Goal: Task Accomplishment & Management: Manage account settings

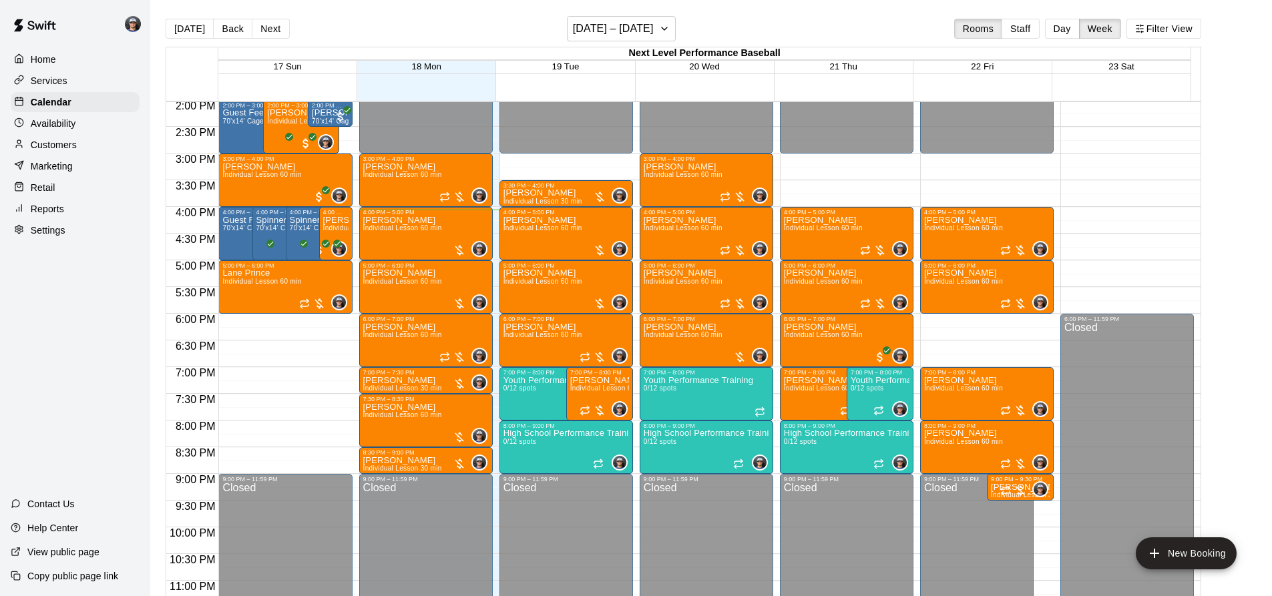
scroll to position [775, 0]
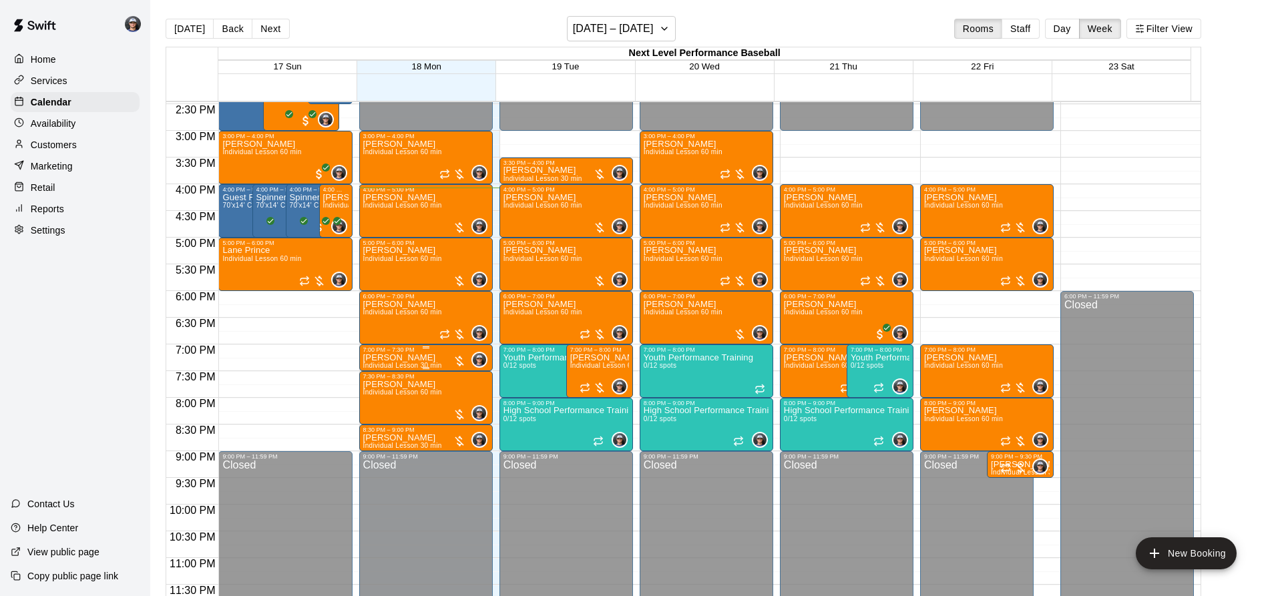
click at [375, 358] on p "[PERSON_NAME]" at bounding box center [402, 358] width 79 height 0
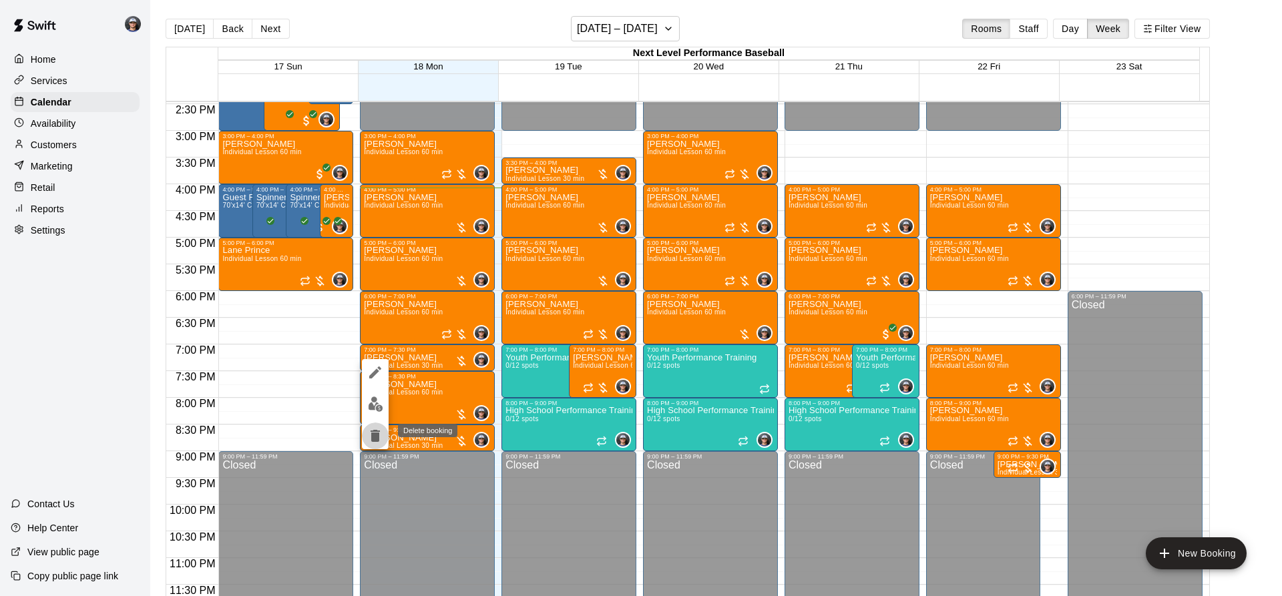
click at [371, 435] on icon "delete" at bounding box center [375, 436] width 9 height 12
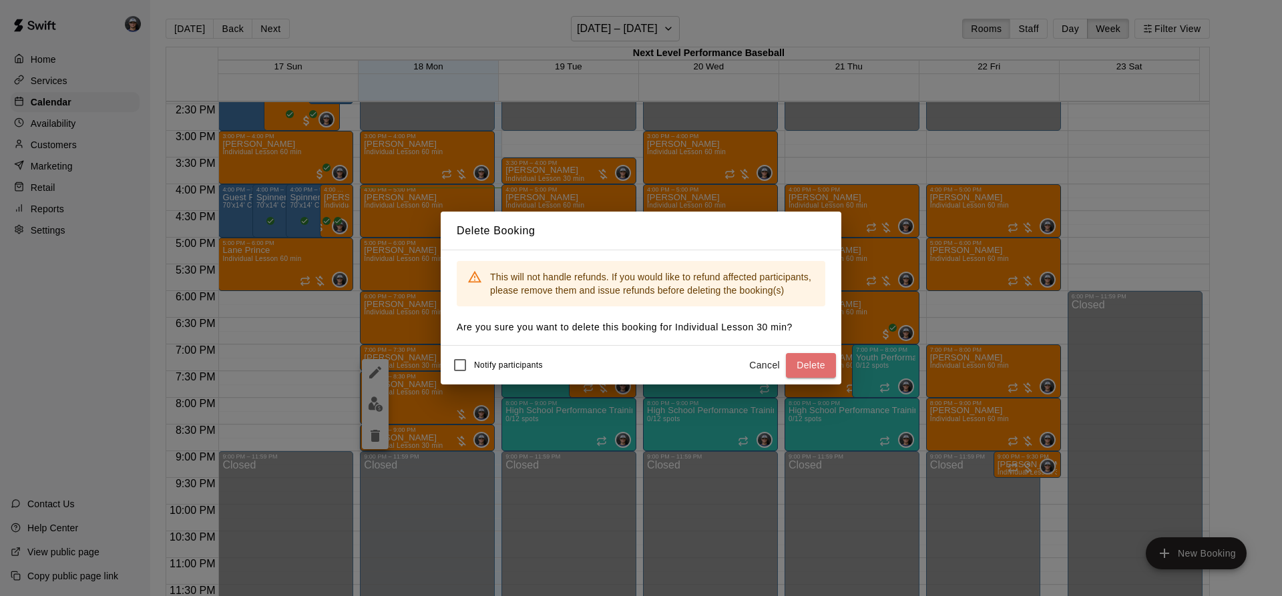
click at [817, 363] on button "Delete" at bounding box center [811, 365] width 50 height 25
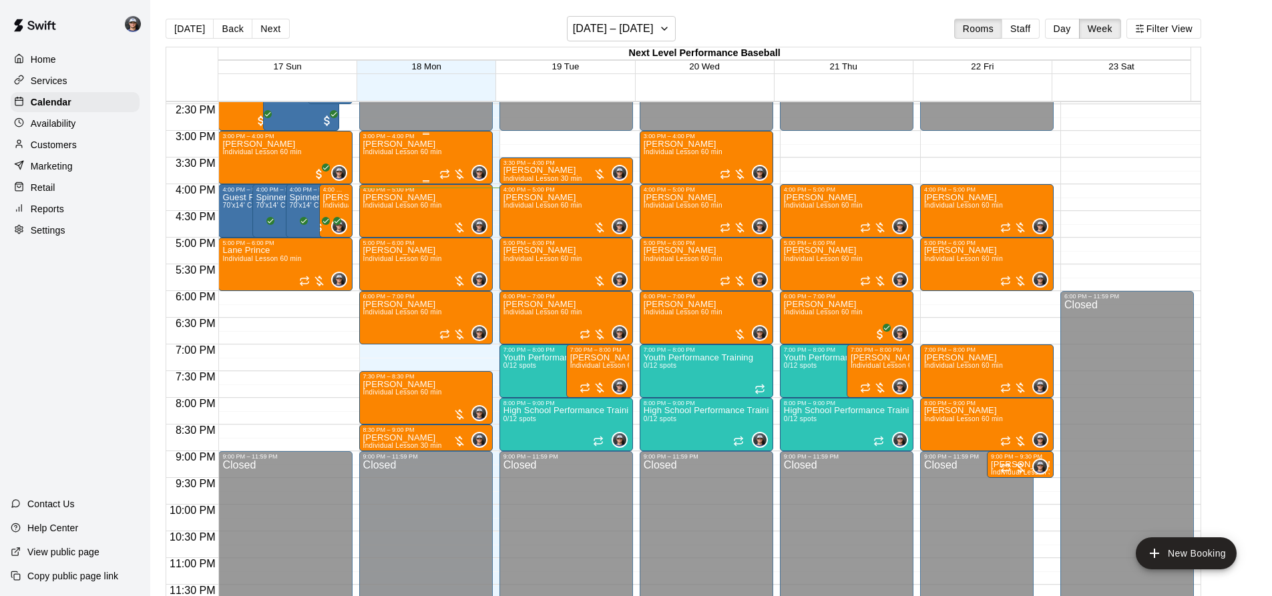
click at [396, 150] on span "Individual Lesson 60 min" at bounding box center [402, 151] width 79 height 7
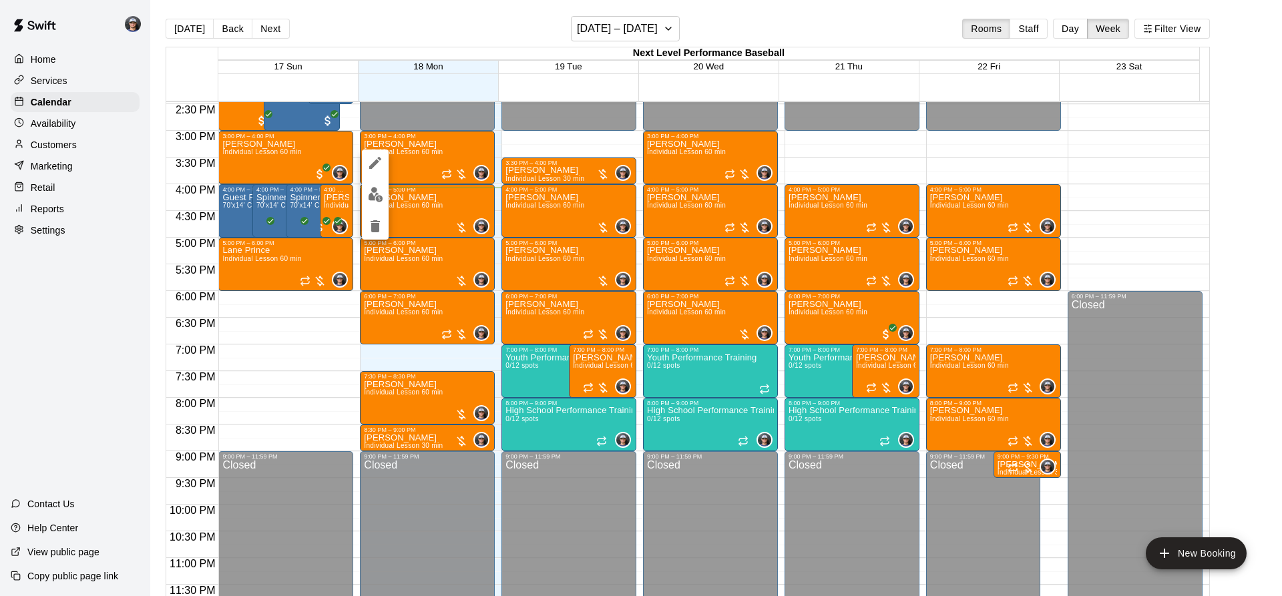
click at [380, 194] on img "edit" at bounding box center [375, 194] width 15 height 15
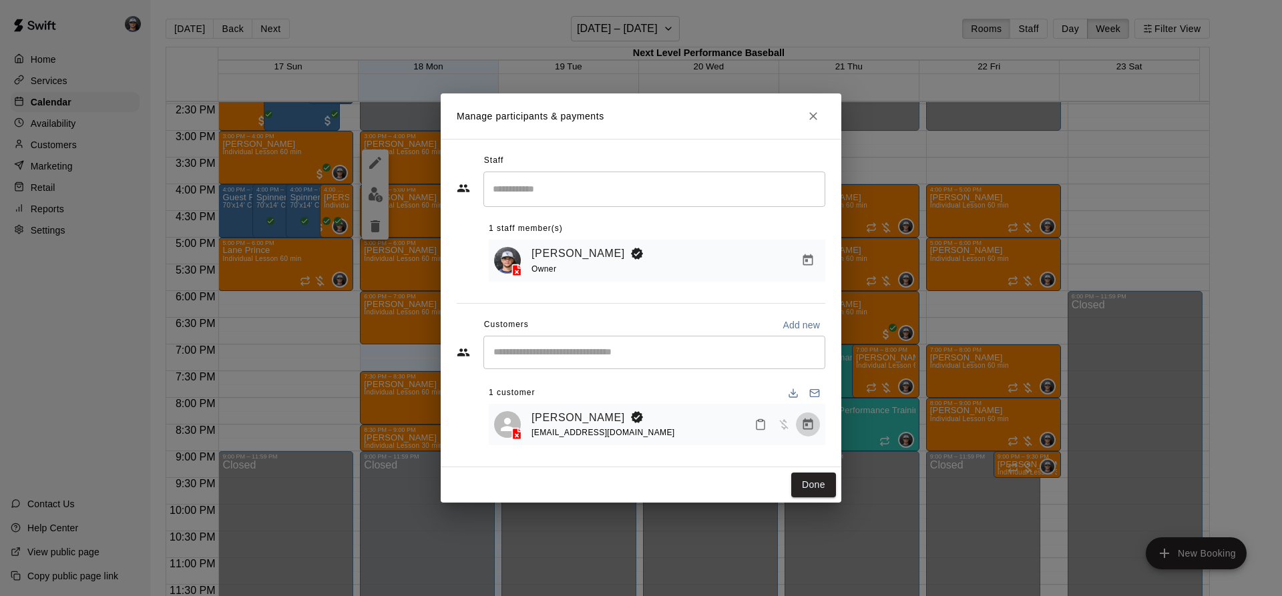
click at [803, 431] on icon "Manage bookings & payment" at bounding box center [807, 424] width 13 height 13
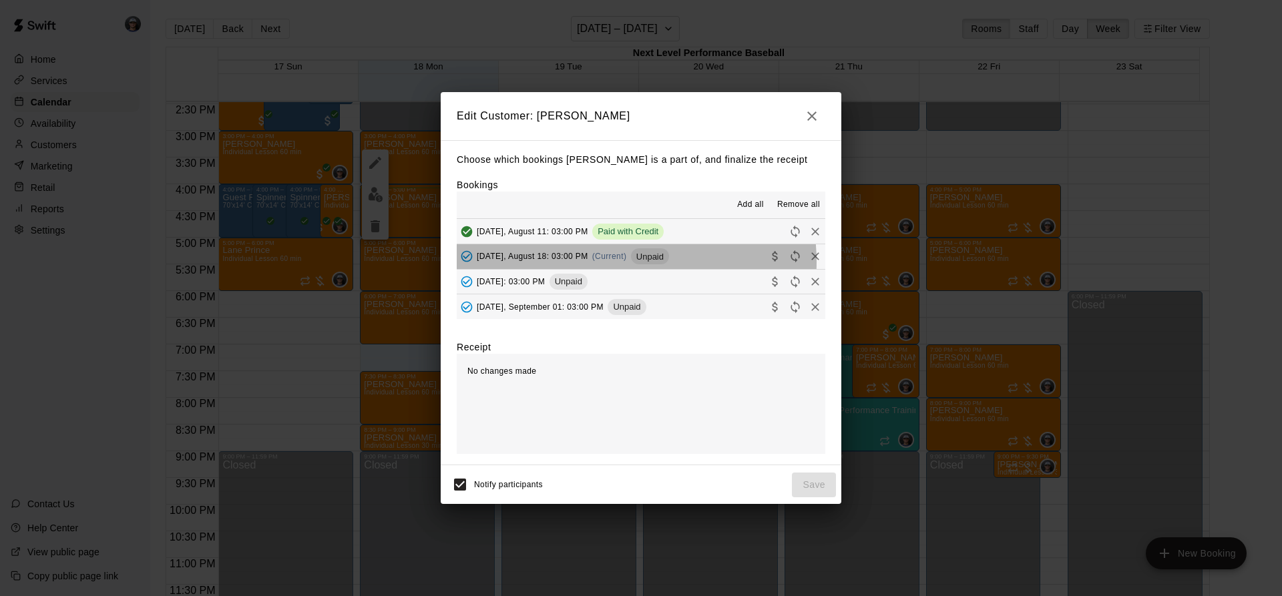
click at [613, 262] on div "[DATE], August 18: 03:00 PM (Current) Unpaid" at bounding box center [563, 256] width 212 height 20
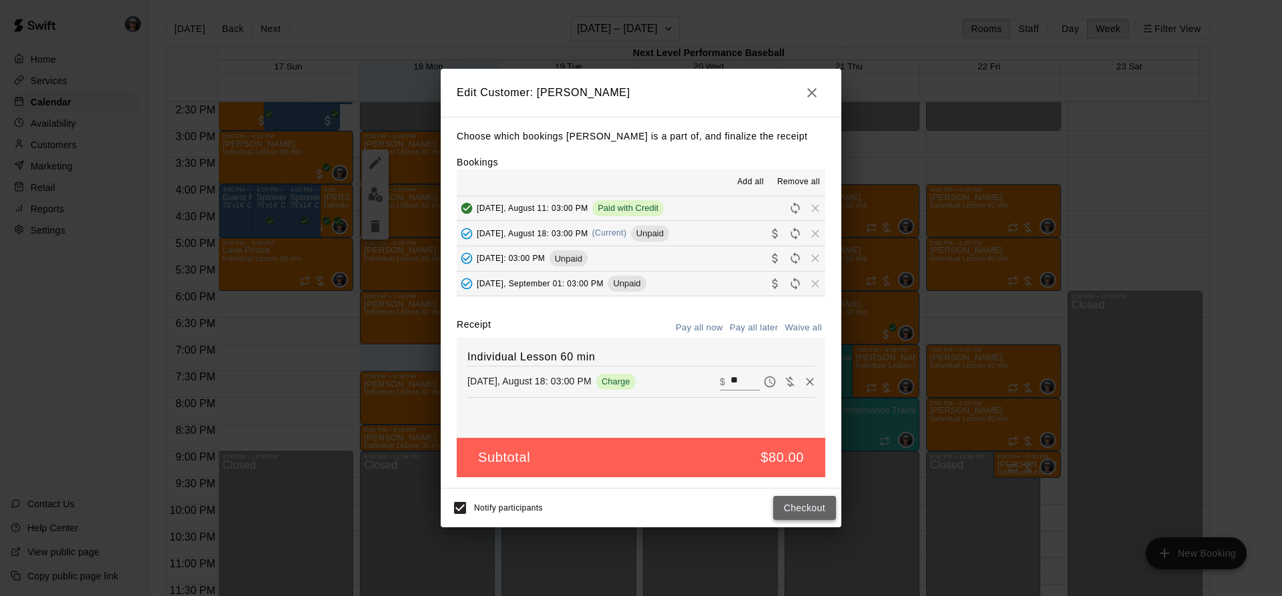
click at [806, 509] on button "Checkout" at bounding box center [804, 508] width 63 height 25
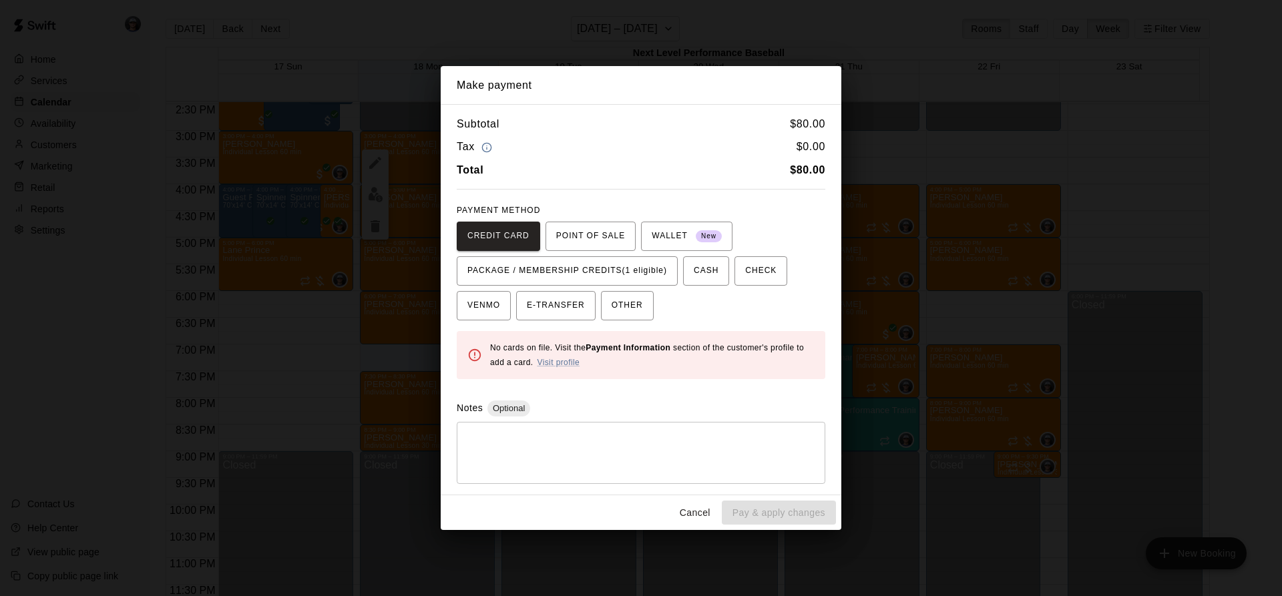
click at [621, 258] on button "PACKAGE / MEMBERSHIP CREDITS (1 eligible)" at bounding box center [567, 270] width 221 height 29
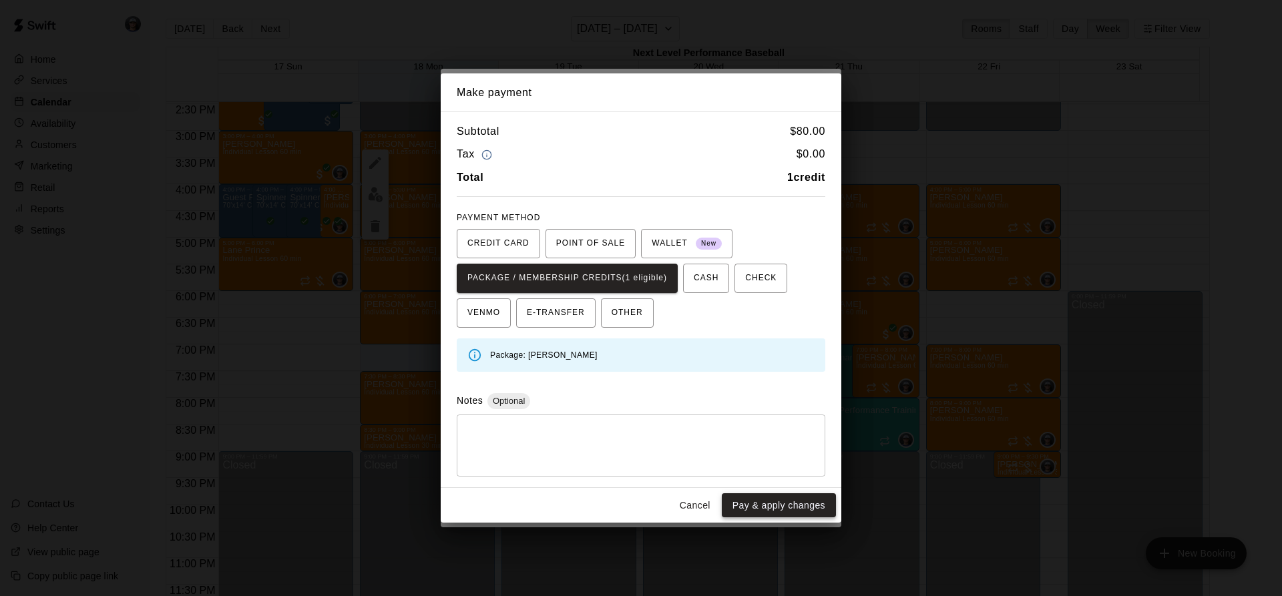
click at [767, 505] on button "Pay & apply changes" at bounding box center [779, 505] width 114 height 25
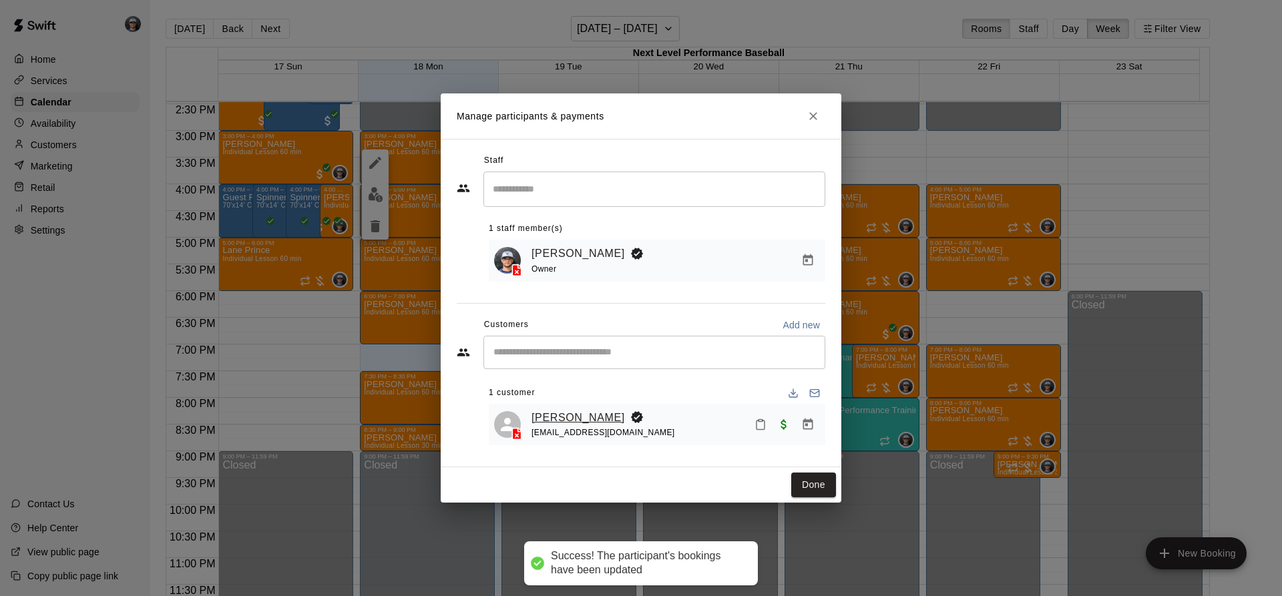
click at [584, 421] on link "[PERSON_NAME]" at bounding box center [578, 417] width 93 height 17
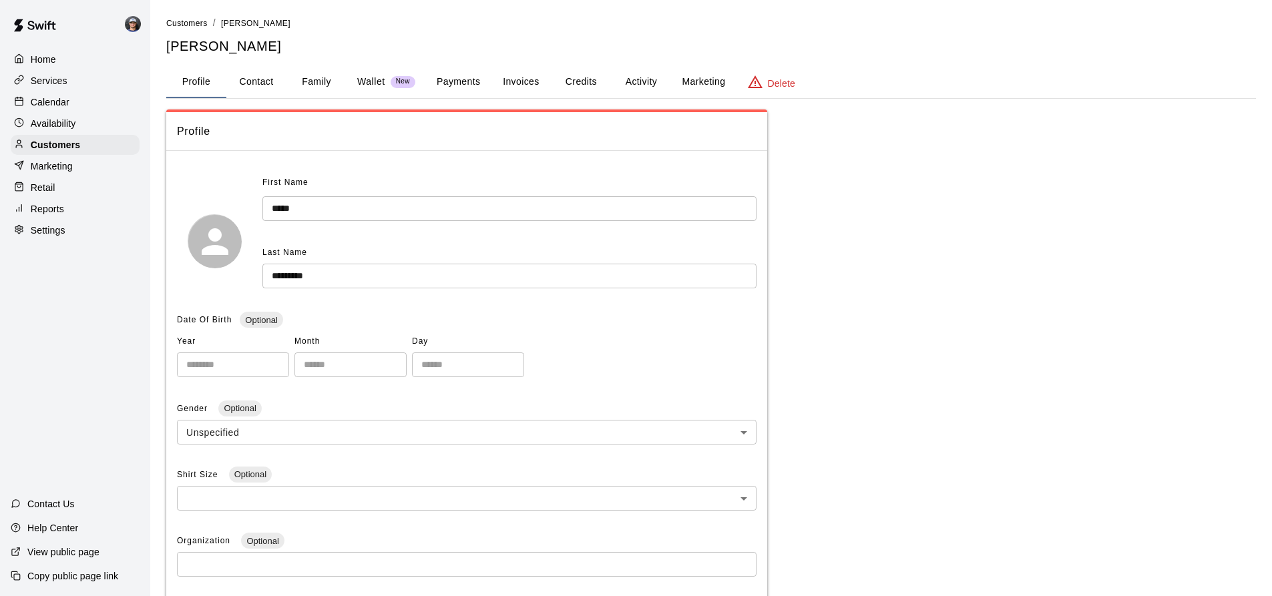
click at [584, 83] on button "Credits" at bounding box center [581, 82] width 60 height 32
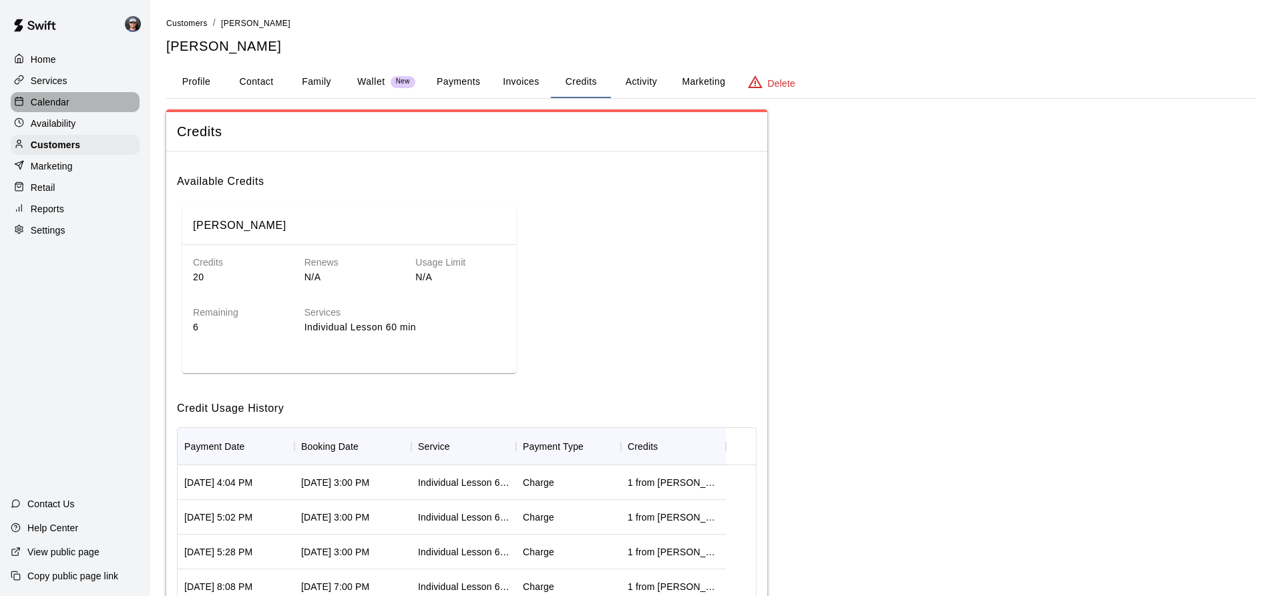
click at [65, 107] on p "Calendar" at bounding box center [50, 101] width 39 height 13
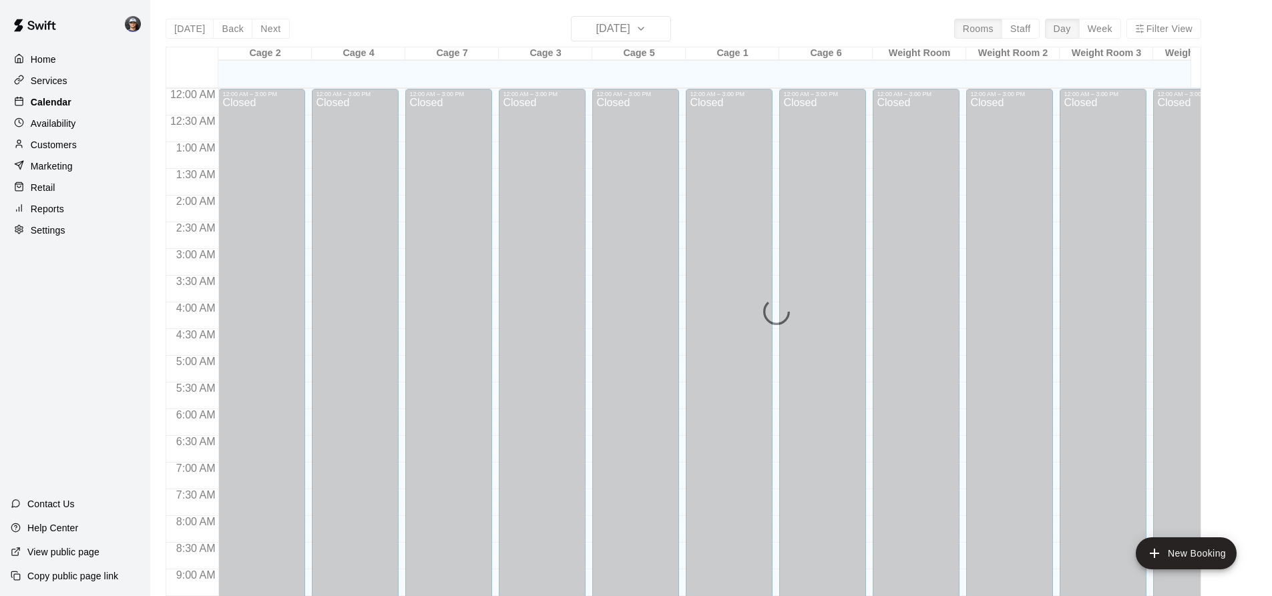
scroll to position [719, 0]
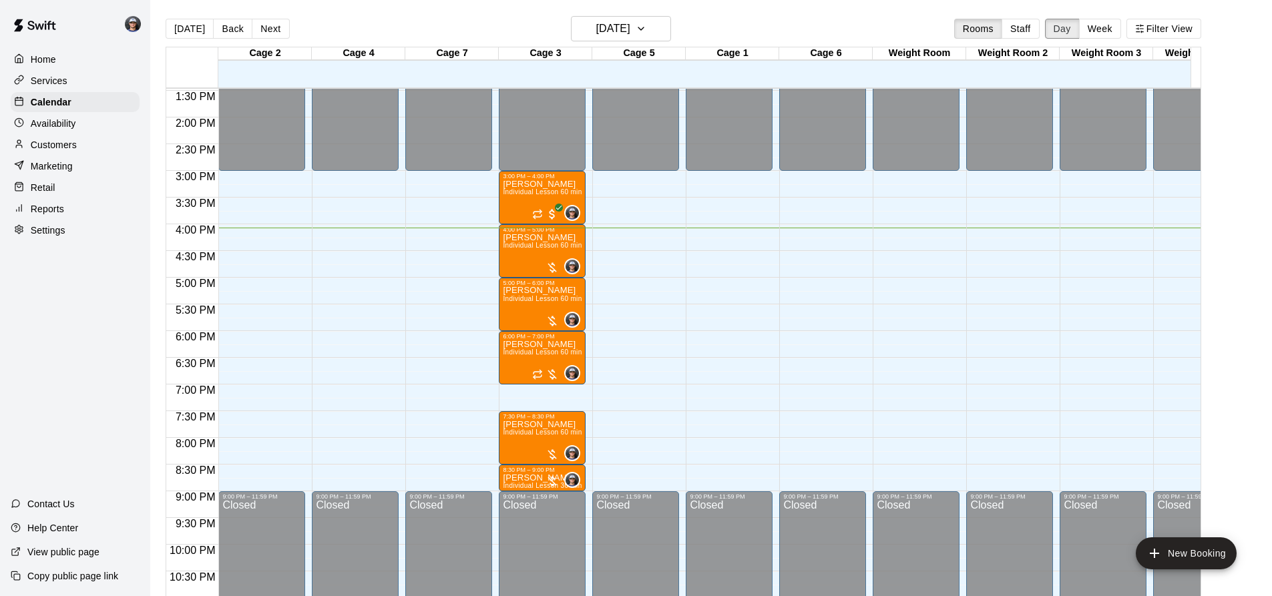
drag, startPoint x: 1082, startPoint y: 31, endPoint x: 1078, endPoint y: 44, distance: 13.9
click at [1078, 44] on div "[DATE] Back [DATE][DATE] Rooms Staff Day Week Filter View" at bounding box center [684, 31] width 1036 height 31
click at [1087, 33] on button "Week" at bounding box center [1100, 29] width 42 height 20
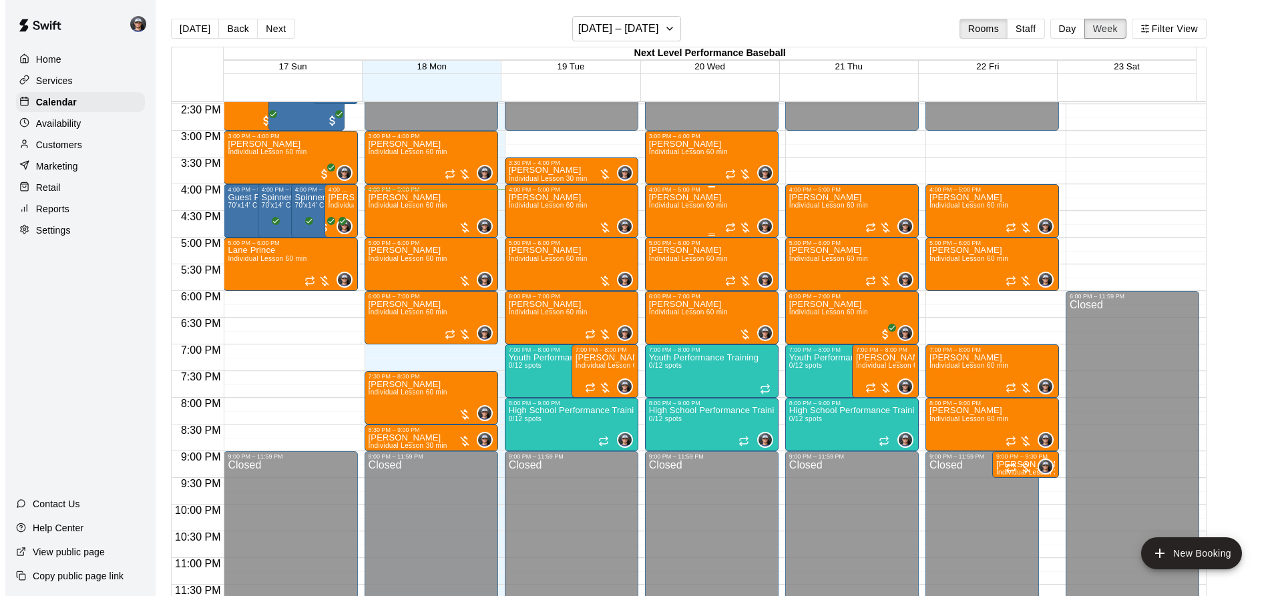
scroll to position [708, 0]
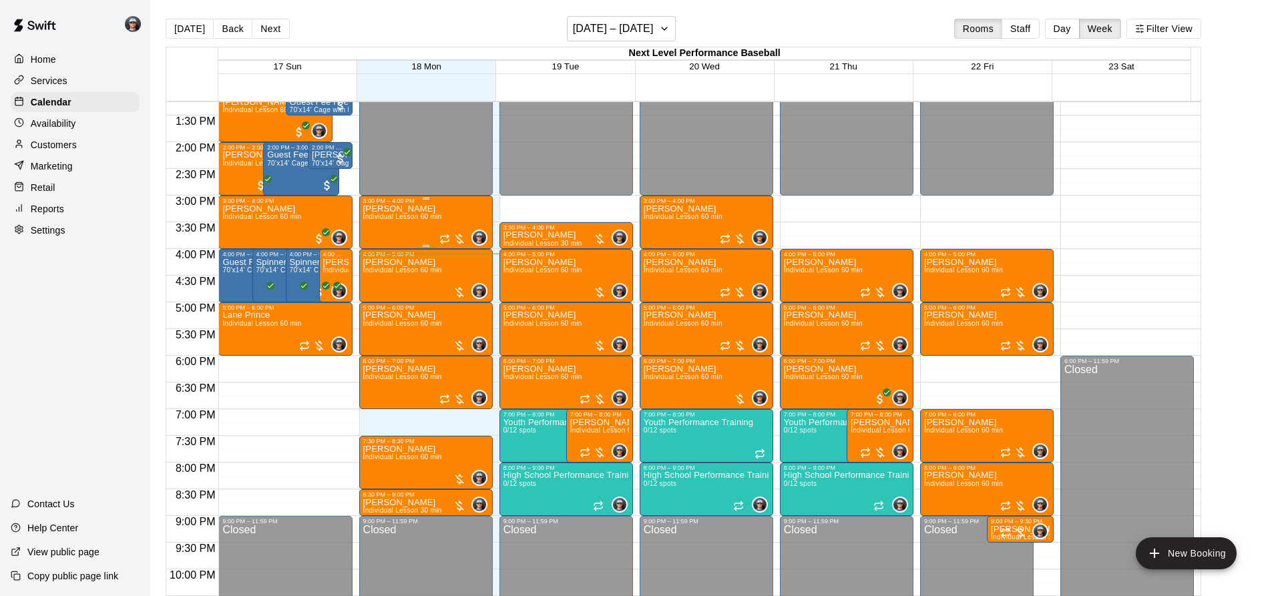
click at [433, 212] on div "[PERSON_NAME] Individual Lesson 60 min" at bounding box center [402, 502] width 79 height 596
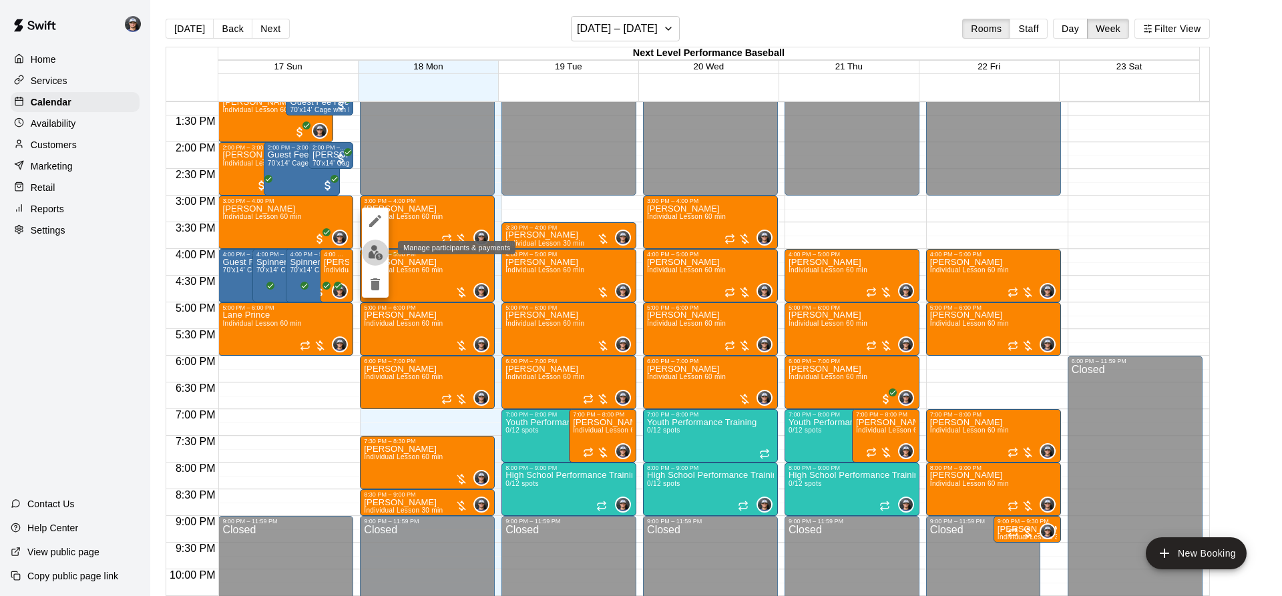
click at [377, 247] on img "edit" at bounding box center [375, 252] width 15 height 15
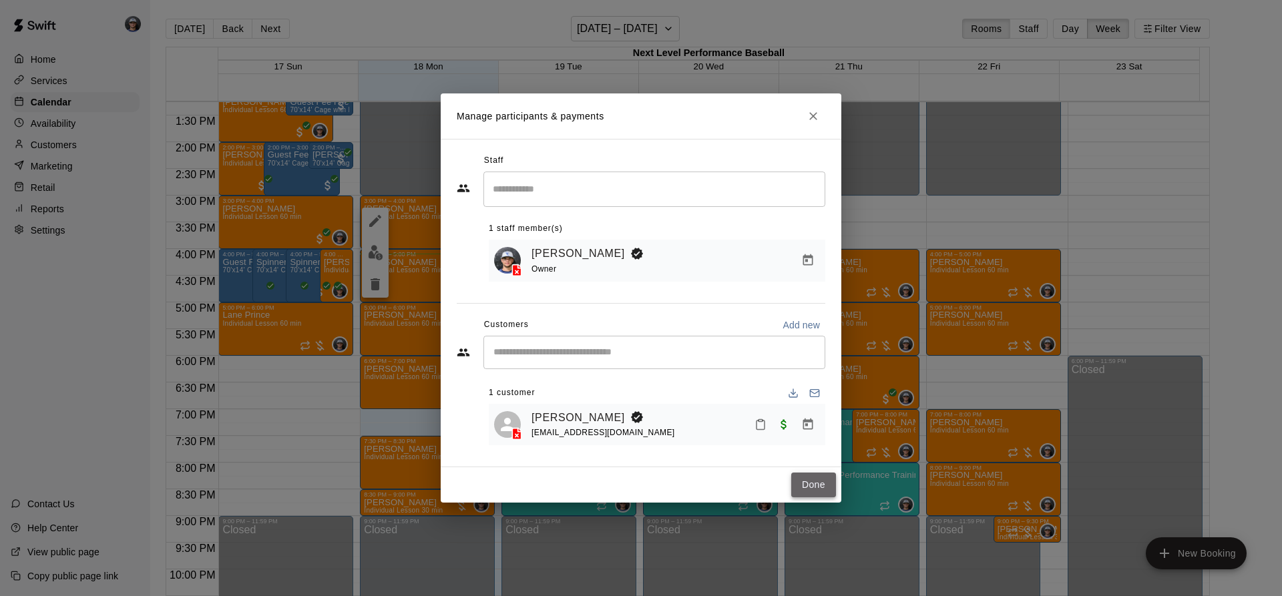
click at [816, 476] on button "Done" at bounding box center [813, 485] width 45 height 25
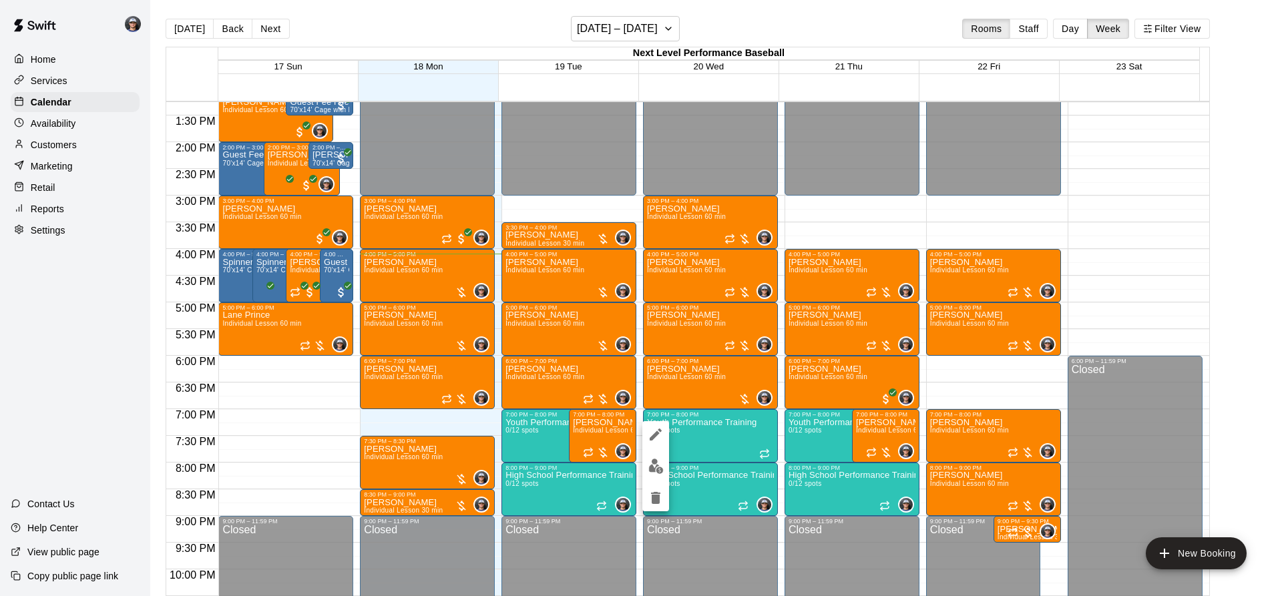
click at [655, 498] on icon "delete" at bounding box center [655, 498] width 9 height 12
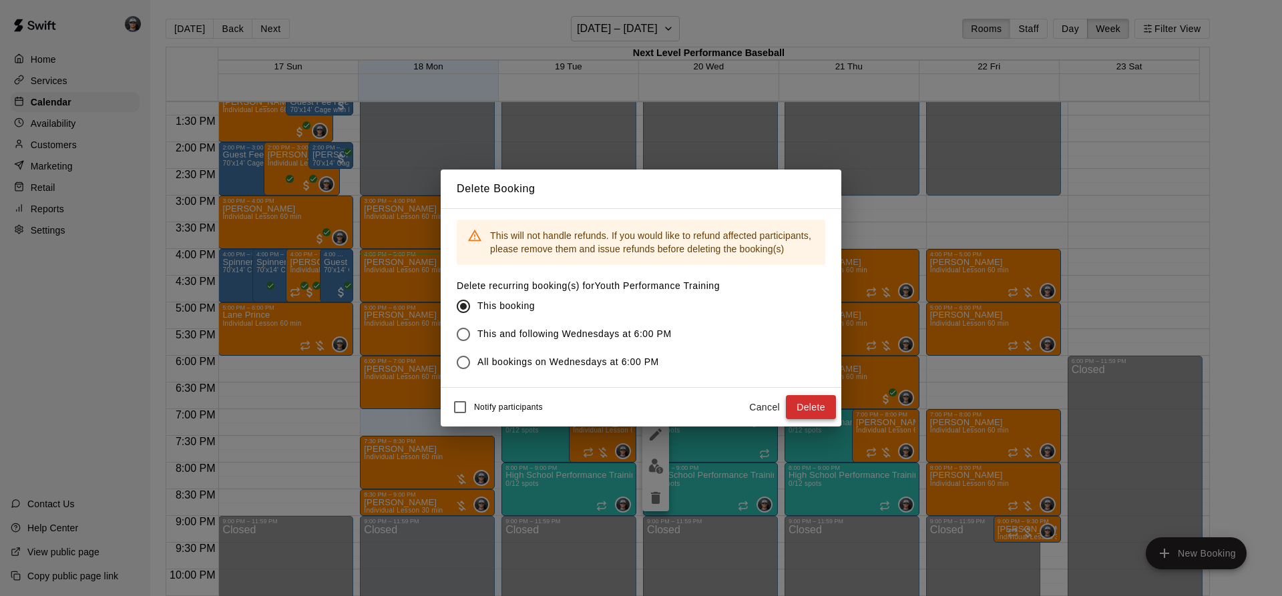
click at [806, 417] on button "Delete" at bounding box center [811, 407] width 50 height 25
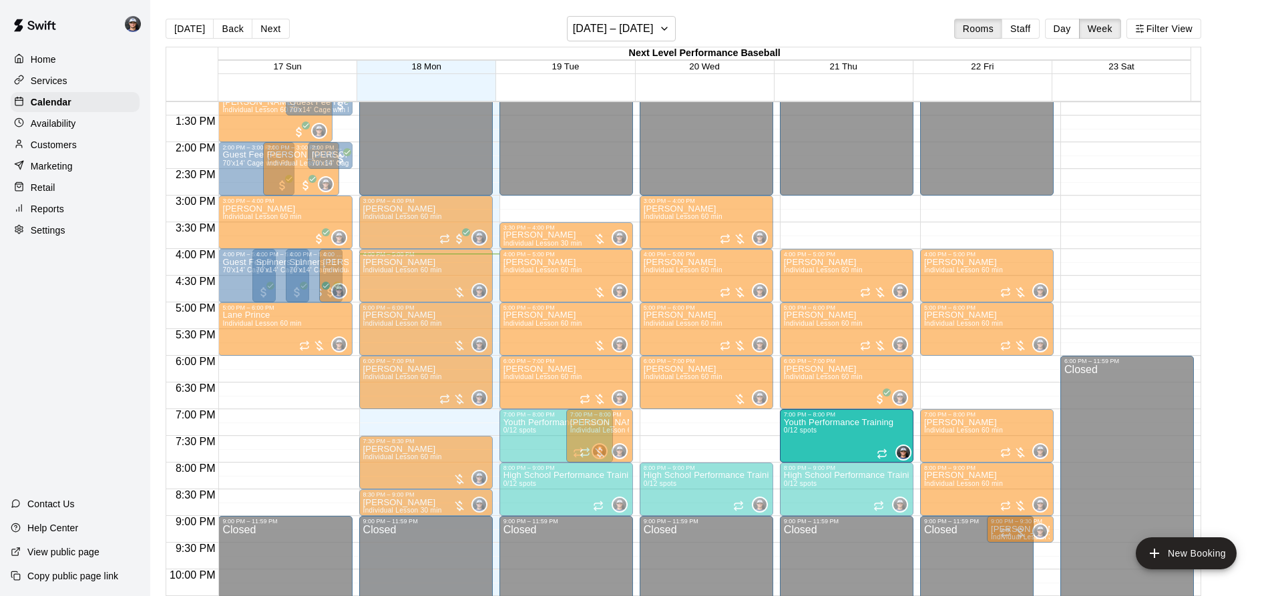
drag, startPoint x: 875, startPoint y: 432, endPoint x: 784, endPoint y: 437, distance: 90.9
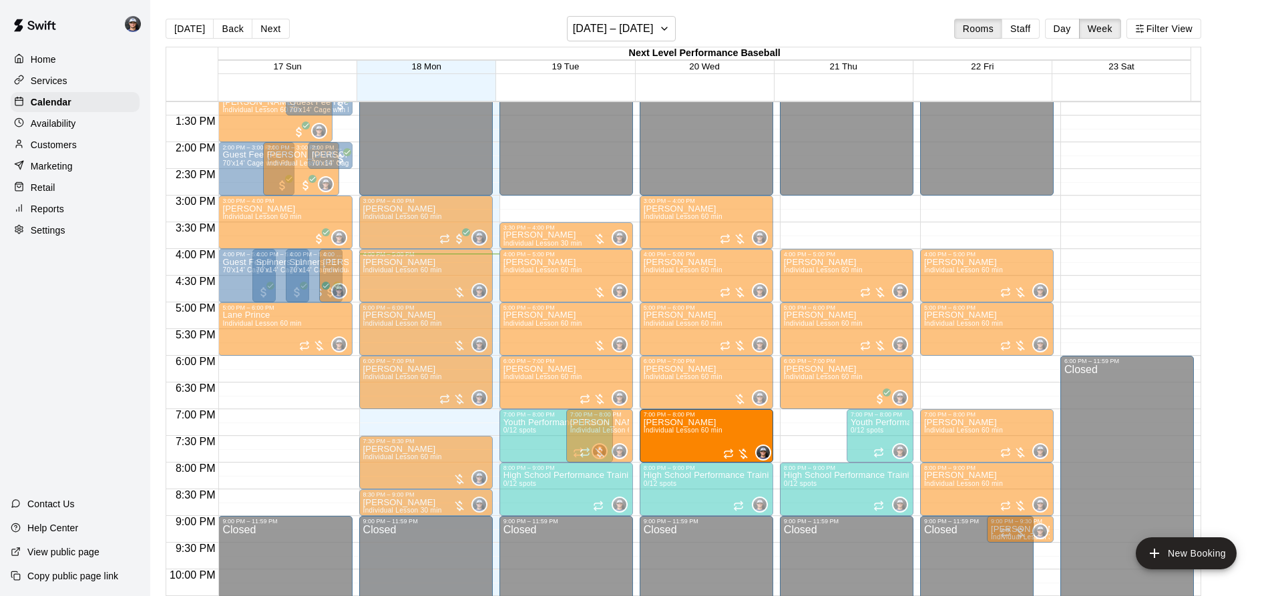
drag, startPoint x: 813, startPoint y: 428, endPoint x: 691, endPoint y: 433, distance: 121.6
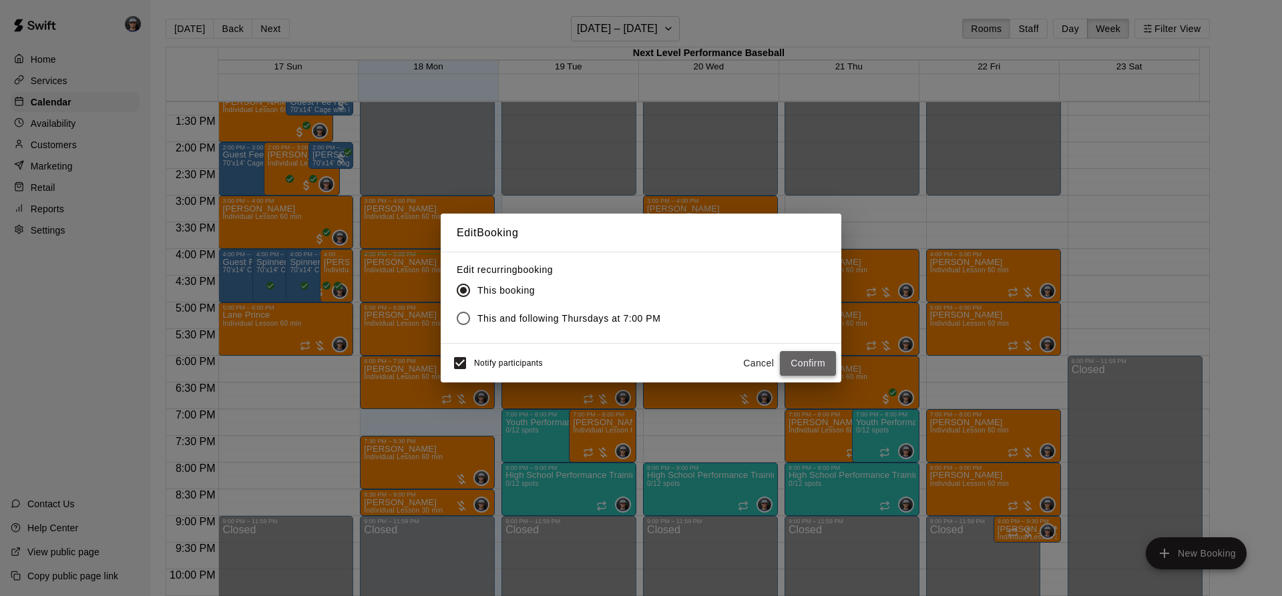
click at [813, 368] on button "Confirm" at bounding box center [808, 363] width 56 height 25
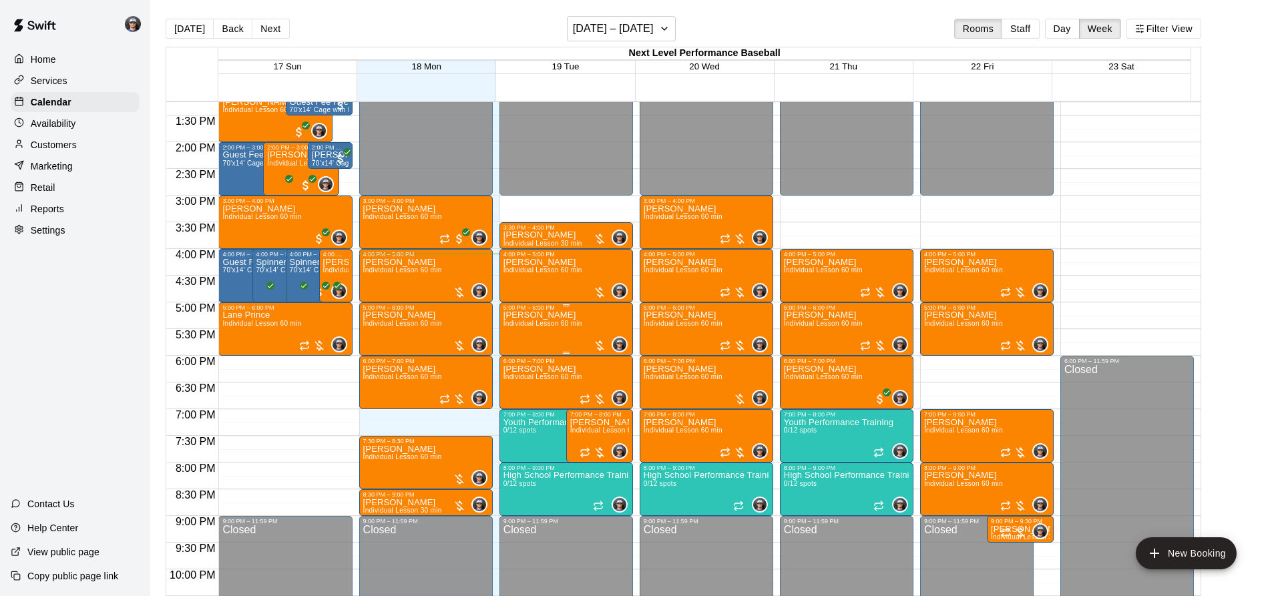
click at [556, 324] on span "Individual Lesson 60 min" at bounding box center [542, 323] width 79 height 7
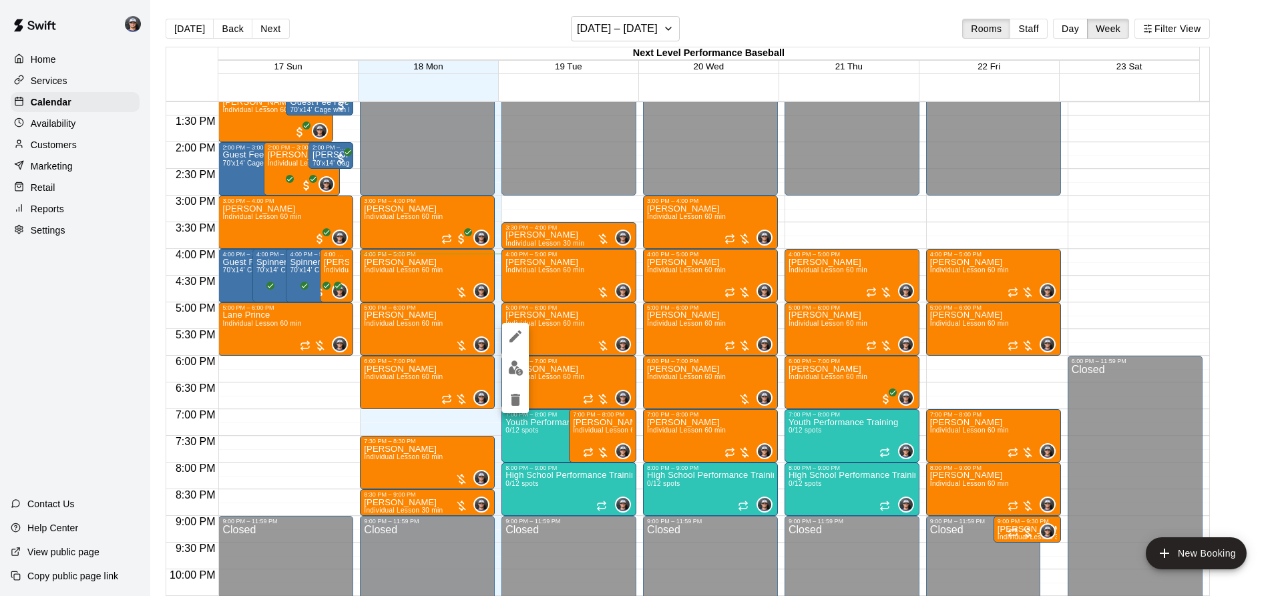
click at [803, 435] on div at bounding box center [641, 298] width 1282 height 596
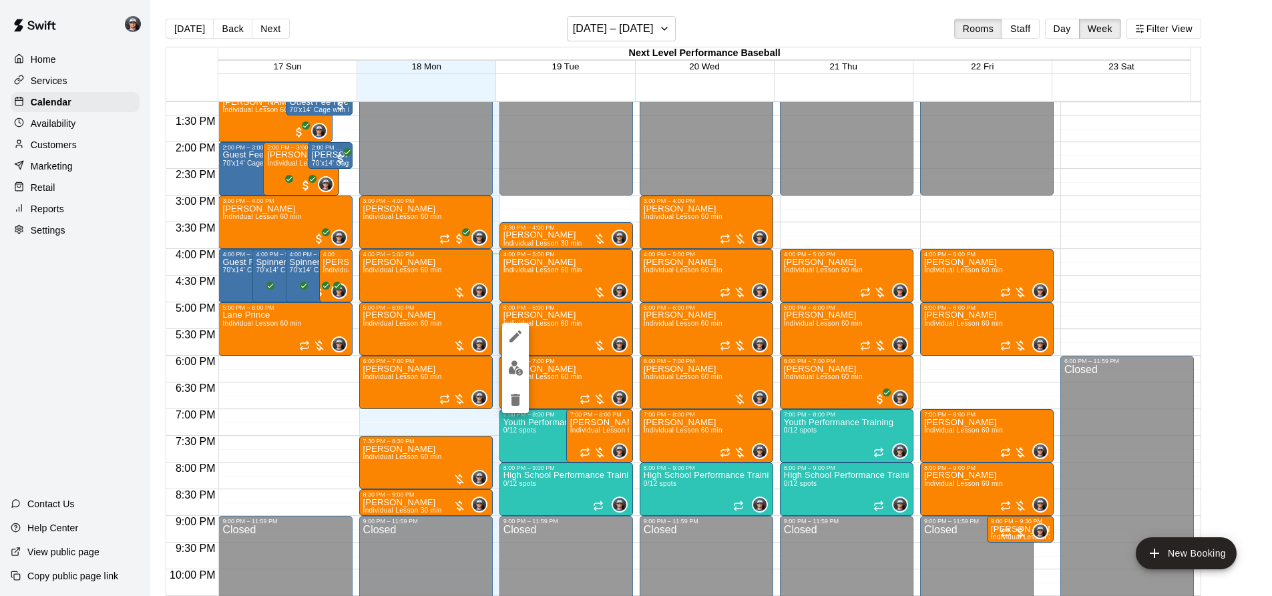
click at [809, 432] on span "0/12 spots" at bounding box center [800, 430] width 33 height 7
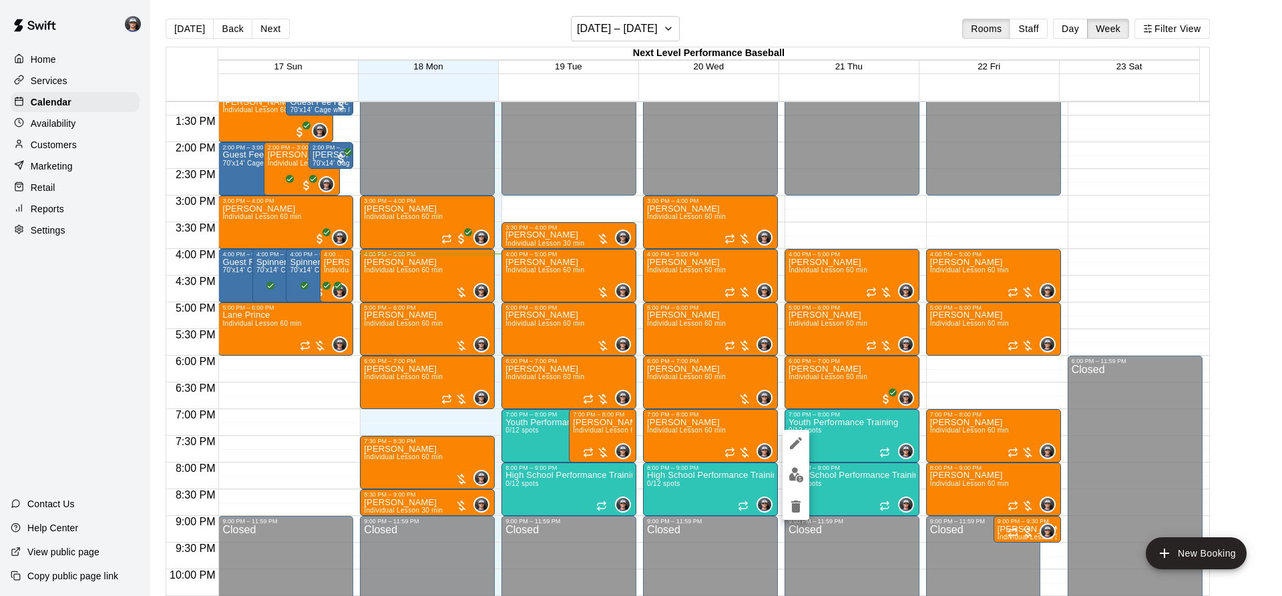
click at [849, 429] on div at bounding box center [641, 298] width 1282 height 596
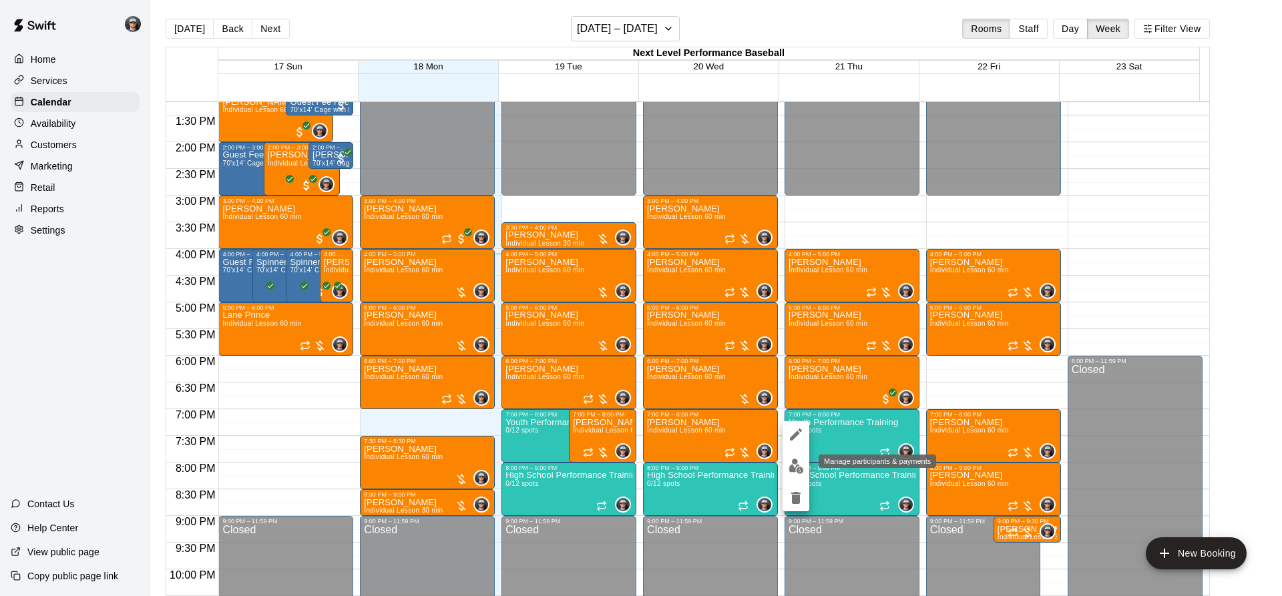
click at [795, 468] on img "edit" at bounding box center [796, 466] width 15 height 15
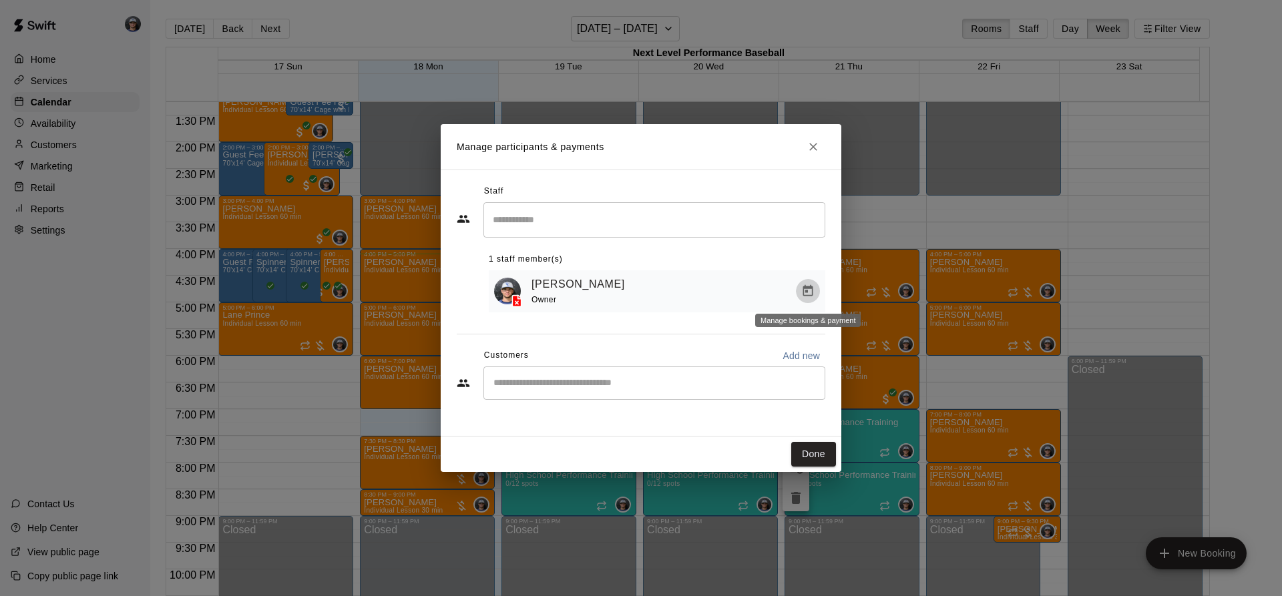
click at [811, 288] on icon "Manage bookings & payment" at bounding box center [808, 290] width 10 height 11
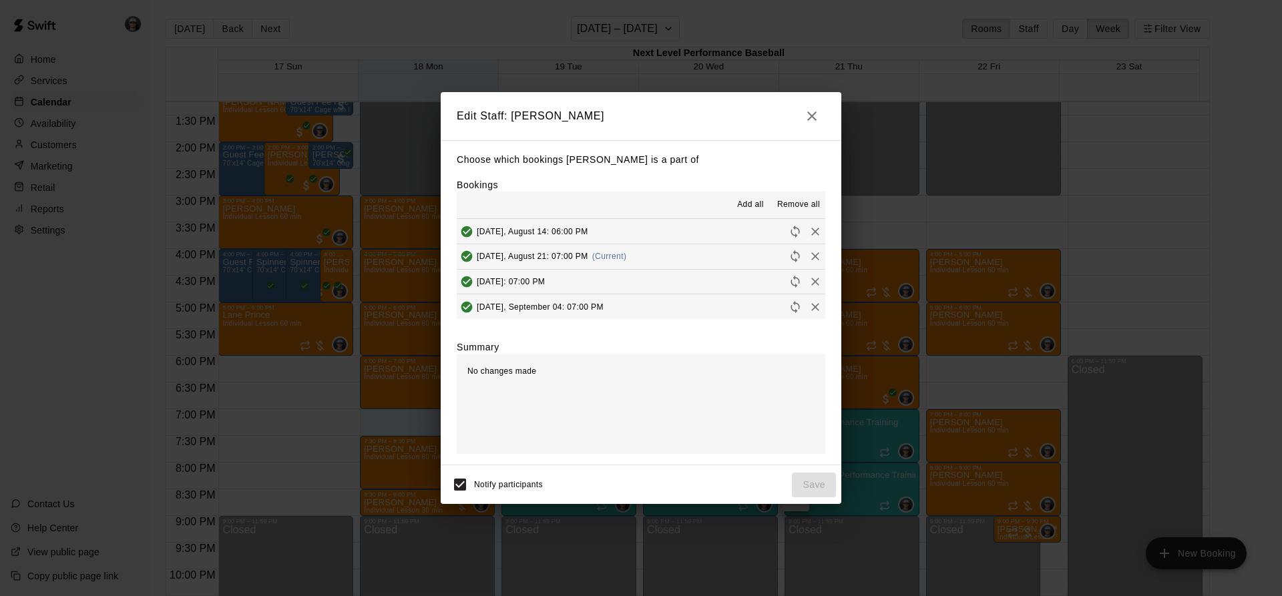
click at [788, 201] on span "Remove all" at bounding box center [798, 204] width 43 height 13
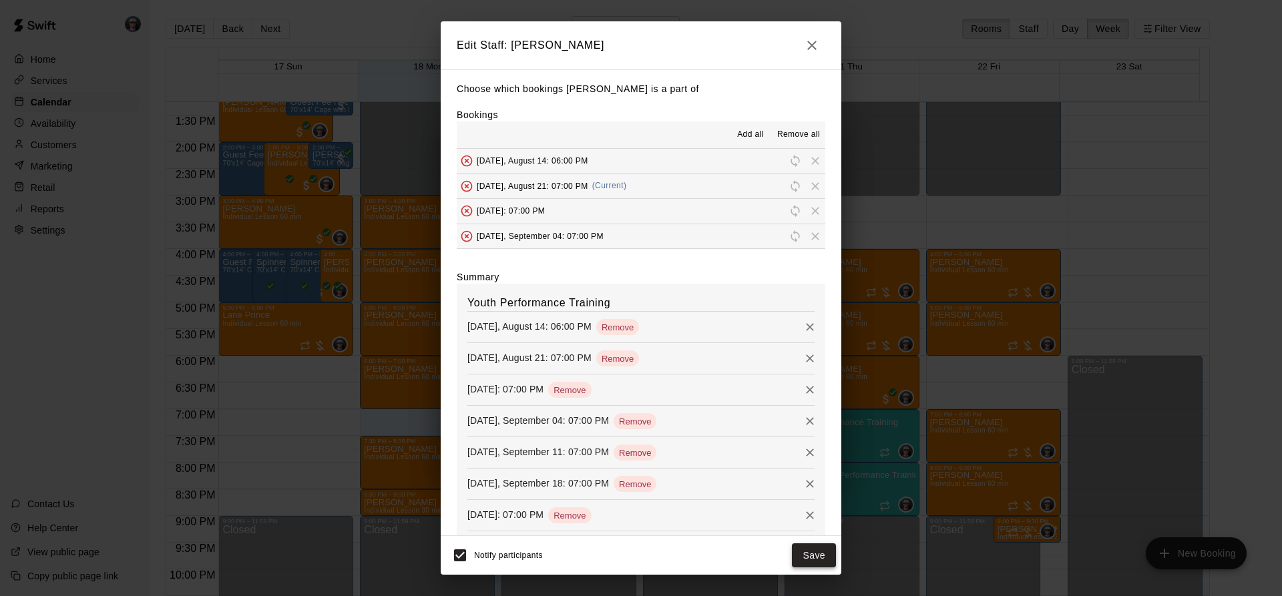
click at [817, 560] on button "Save" at bounding box center [814, 556] width 44 height 25
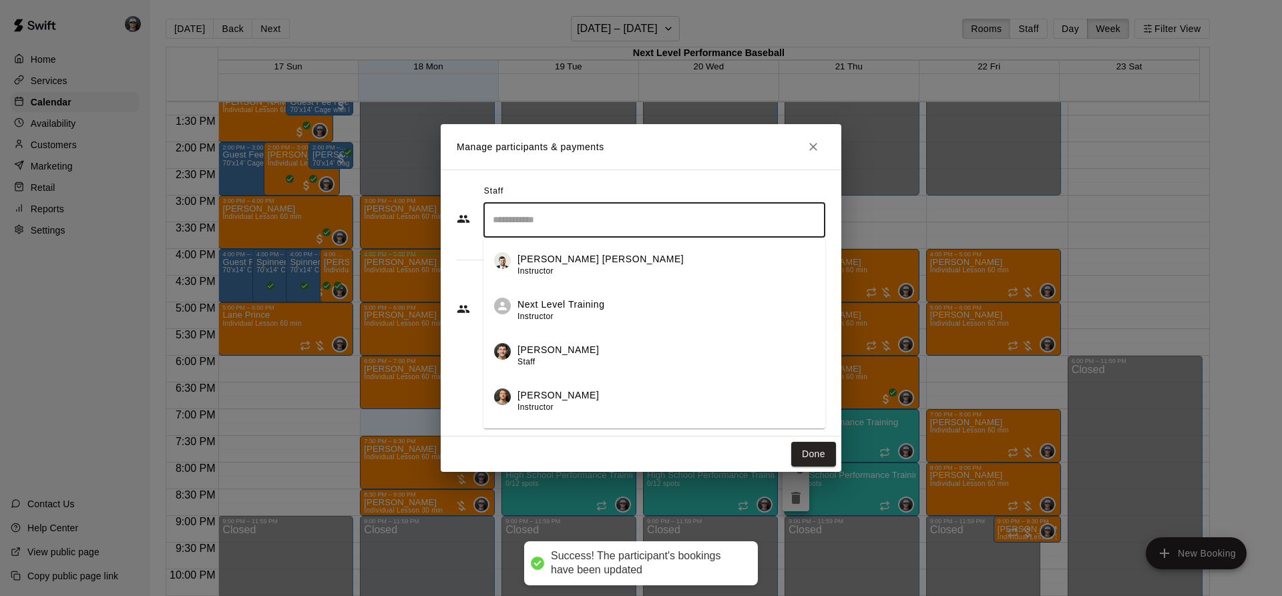
drag, startPoint x: 540, startPoint y: 217, endPoint x: 598, endPoint y: 247, distance: 65.4
click at [540, 218] on input "Search staff" at bounding box center [654, 219] width 330 height 23
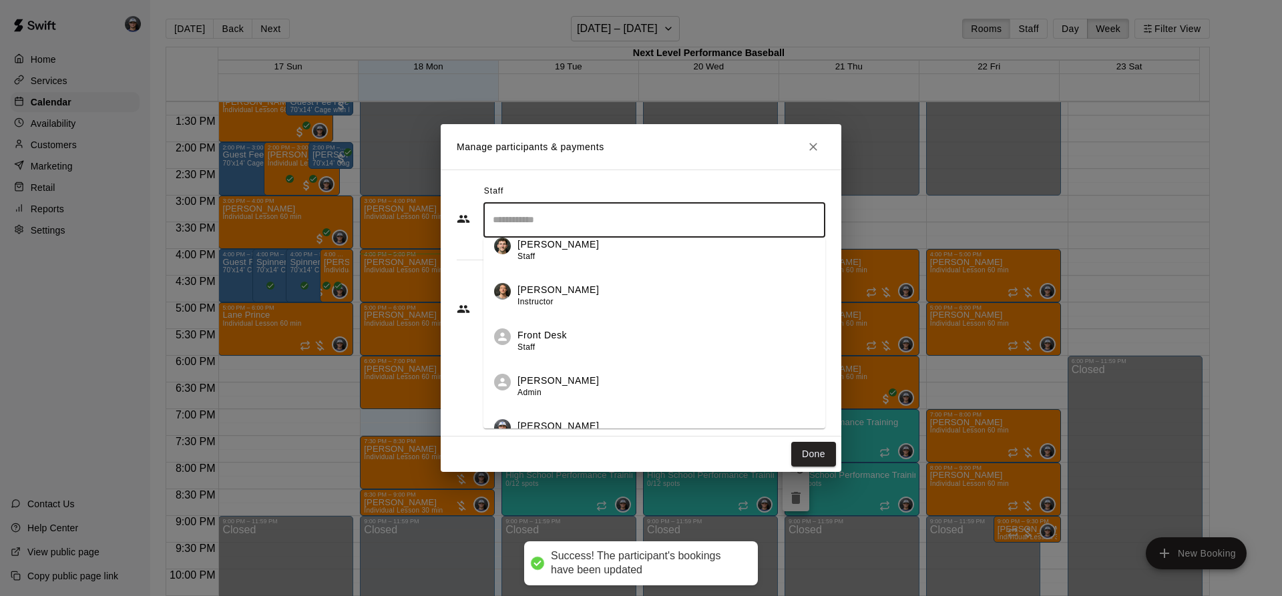
click at [566, 294] on p "[PERSON_NAME]" at bounding box center [557, 290] width 81 height 14
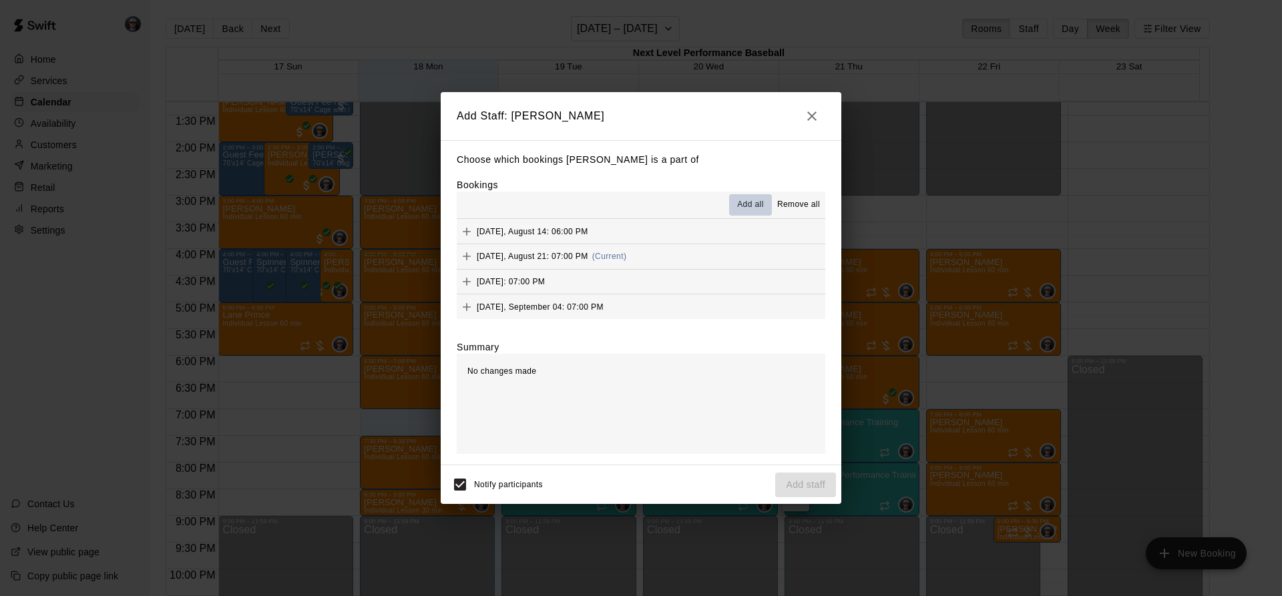
drag, startPoint x: 743, startPoint y: 199, endPoint x: 747, endPoint y: 215, distance: 16.4
click at [743, 203] on span "Add all" at bounding box center [750, 204] width 27 height 13
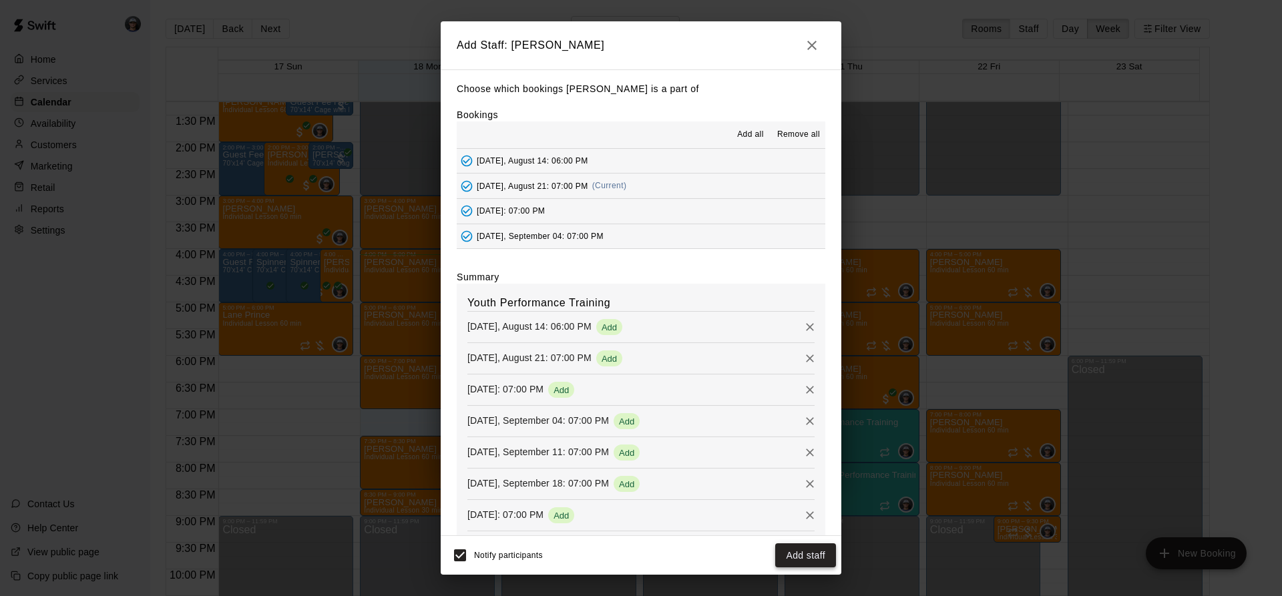
click at [790, 554] on button "Add staff" at bounding box center [805, 556] width 61 height 25
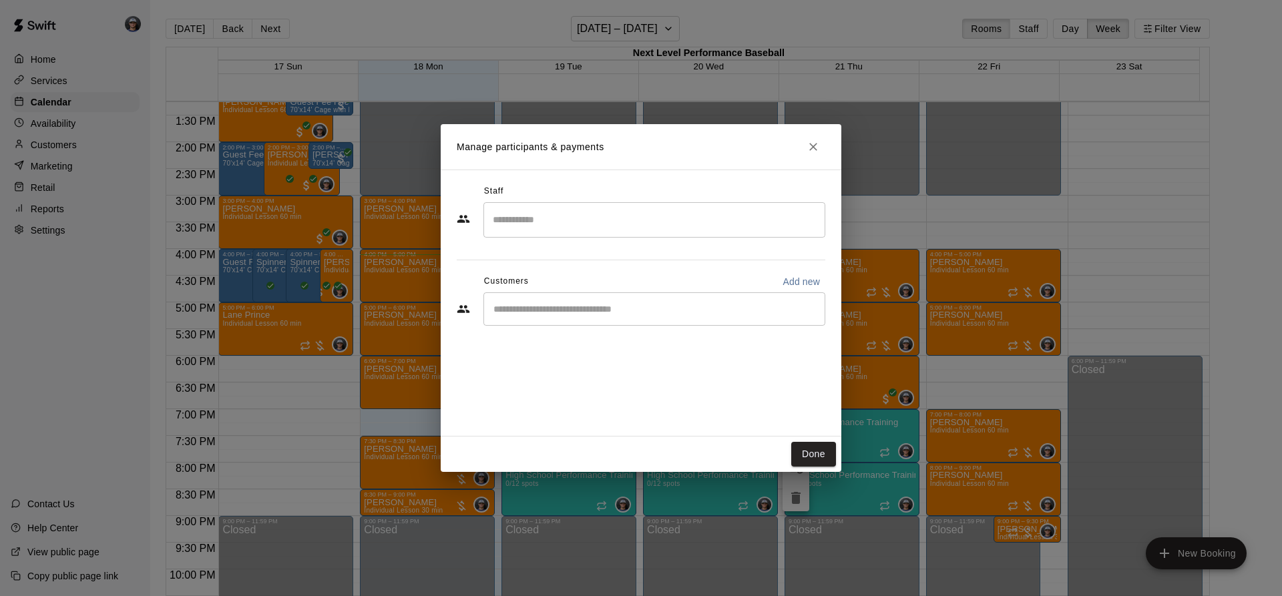
click at [589, 200] on div "Staff" at bounding box center [641, 191] width 369 height 21
click at [710, 235] on div "​" at bounding box center [654, 219] width 342 height 35
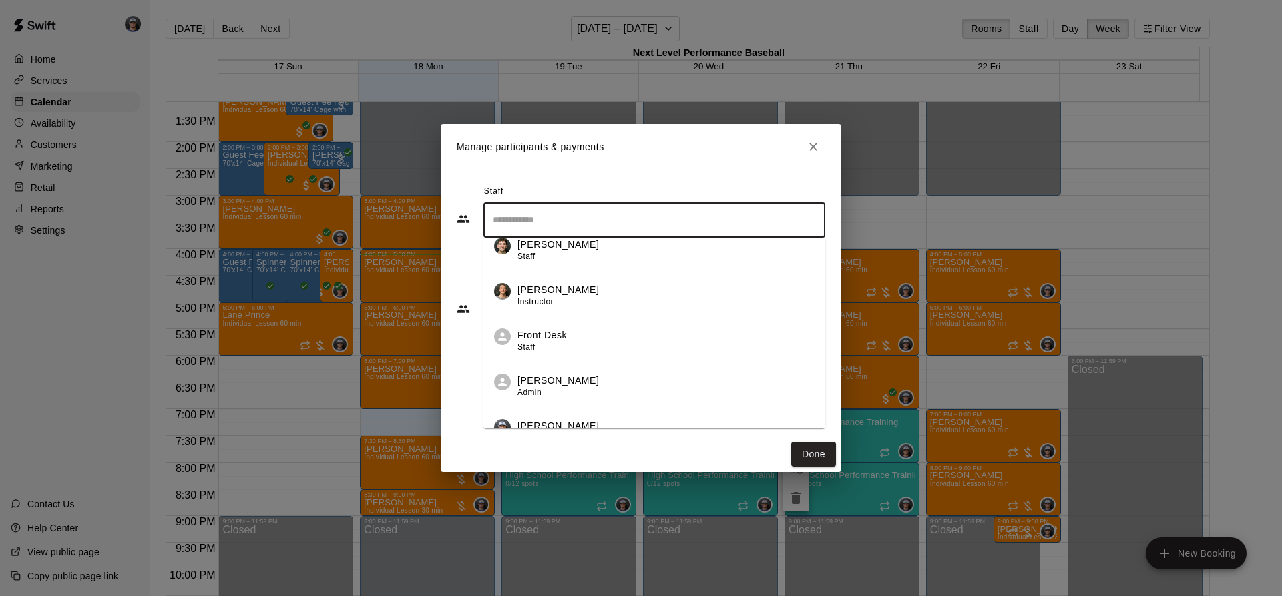
click at [571, 302] on div "[PERSON_NAME] Instructor" at bounding box center [557, 296] width 81 height 26
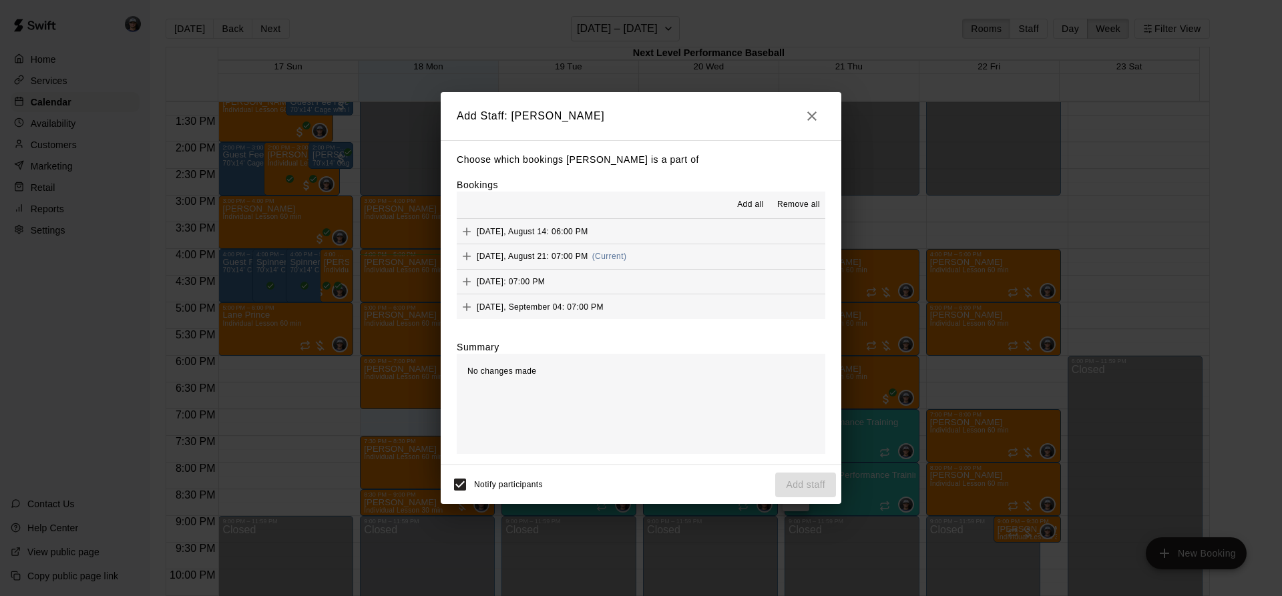
click at [753, 251] on button "[DATE], August 21: 07:00 PM (Current)" at bounding box center [641, 256] width 369 height 25
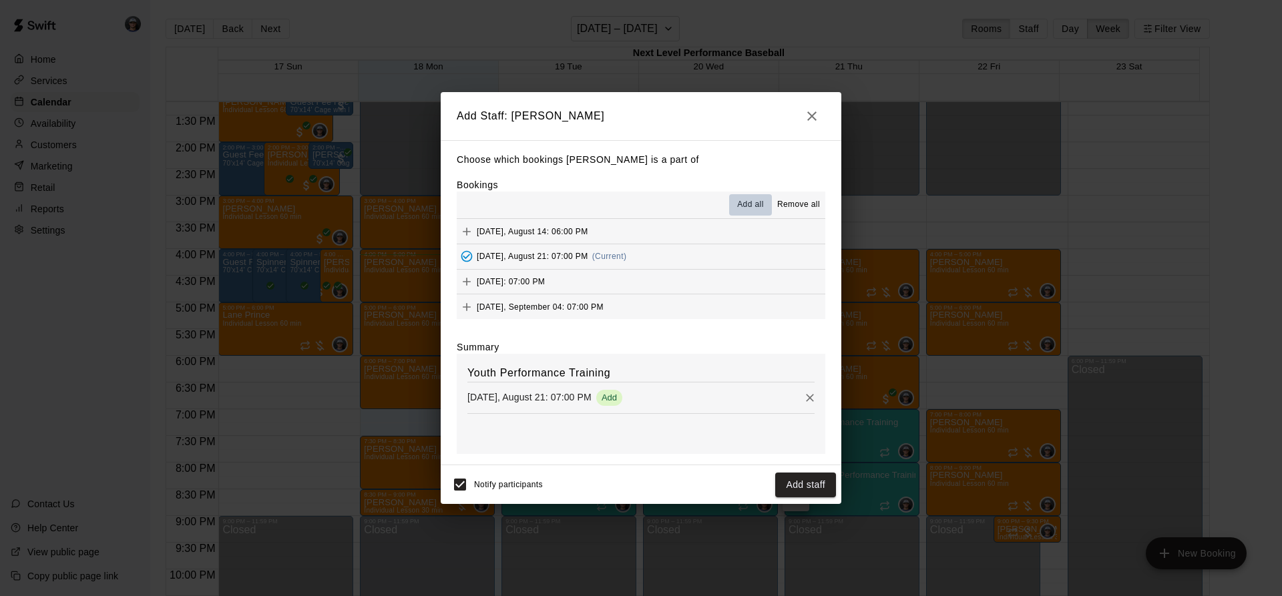
click at [737, 200] on button "Add all" at bounding box center [750, 204] width 43 height 21
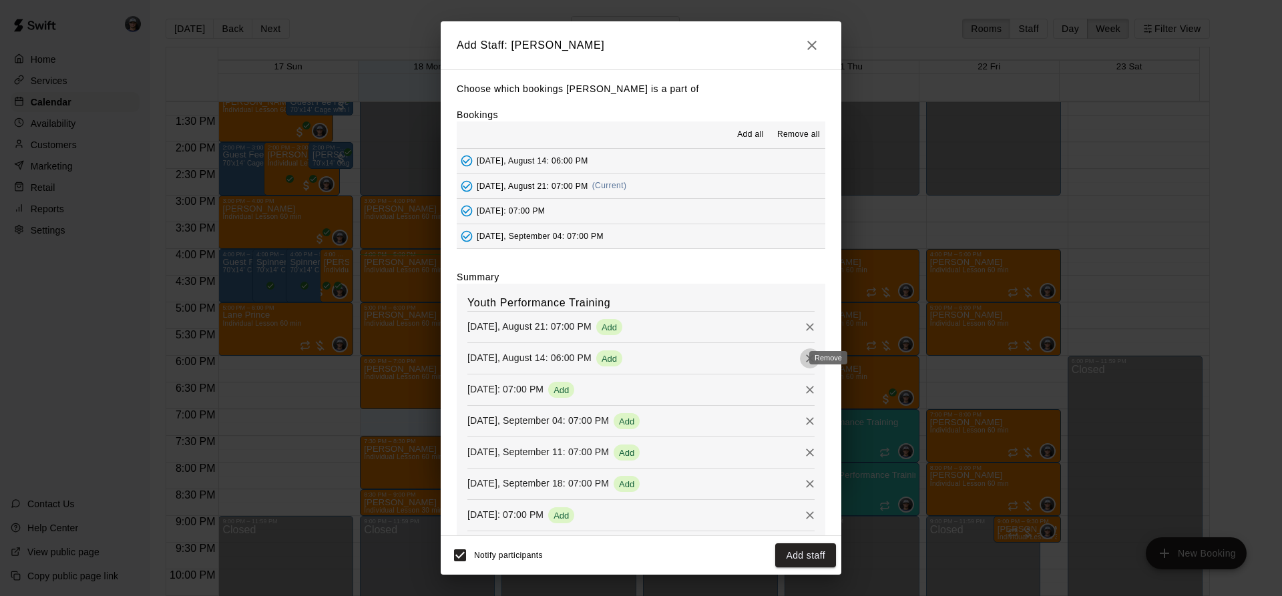
click at [803, 357] on icon "Remove" at bounding box center [809, 358] width 13 height 13
click at [812, 562] on button "Add staff" at bounding box center [805, 556] width 61 height 25
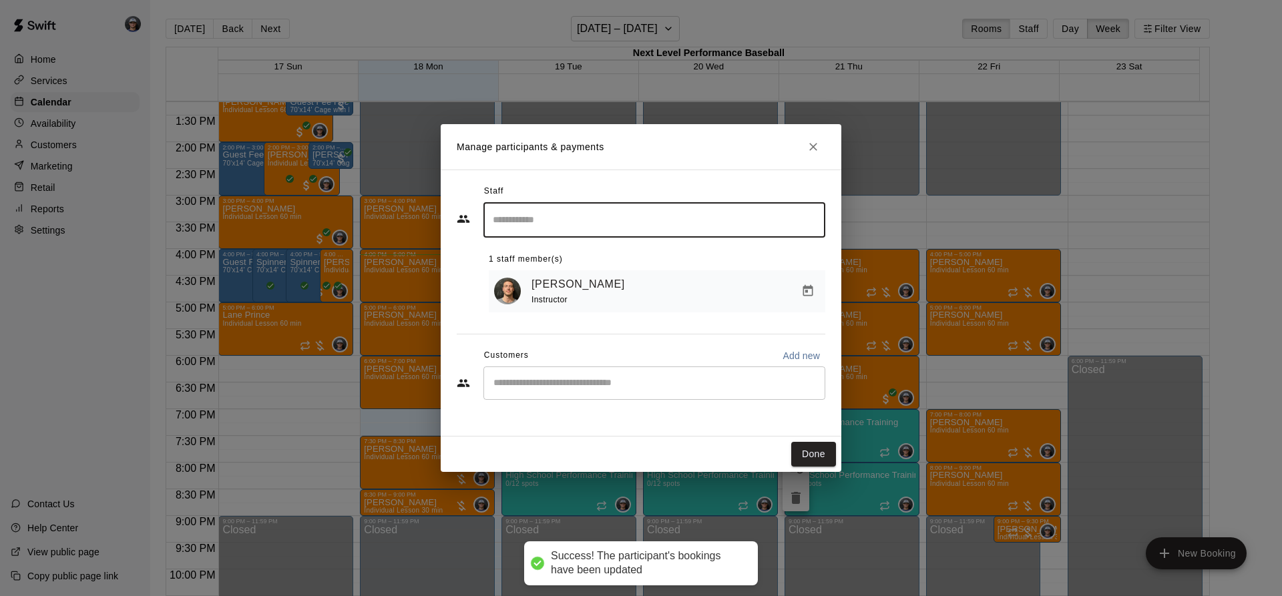
drag, startPoint x: 793, startPoint y: 446, endPoint x: 759, endPoint y: 421, distance: 42.5
click at [793, 447] on button "Done" at bounding box center [813, 454] width 45 height 25
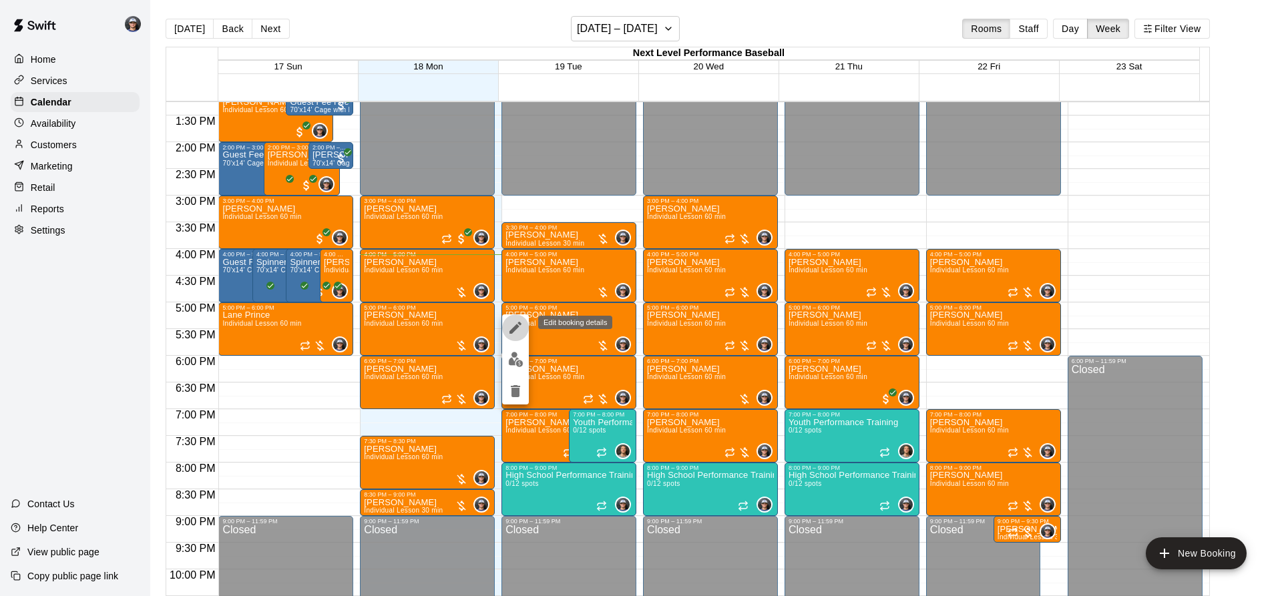
click at [513, 331] on icon "edit" at bounding box center [515, 328] width 12 height 12
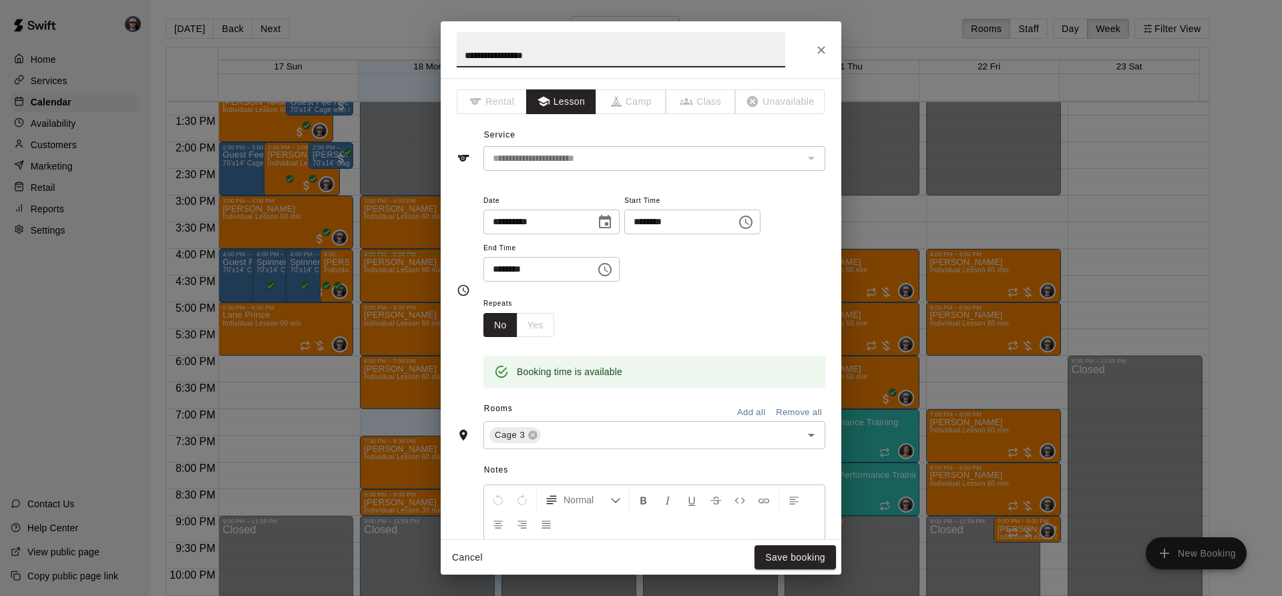
click at [611, 217] on icon "Choose date, selected date is Aug 19, 2025" at bounding box center [605, 221] width 12 height 13
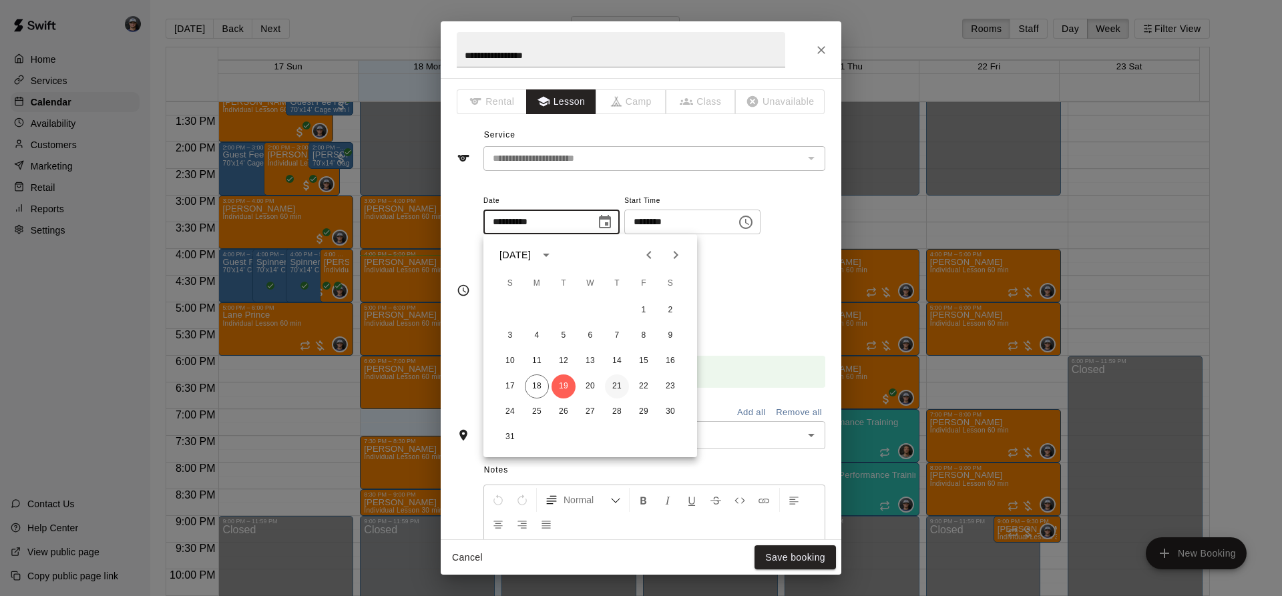
click at [621, 385] on button "21" at bounding box center [617, 387] width 24 height 24
type input "**********"
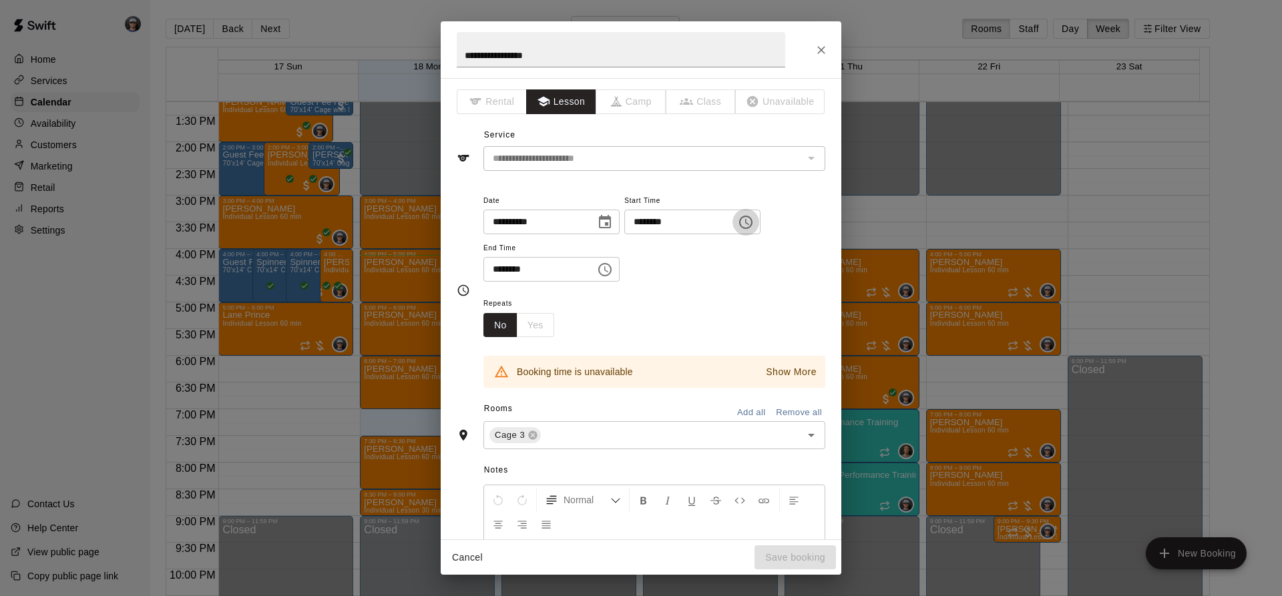
click at [753, 228] on icon "Choose time, selected time is 5:00 PM" at bounding box center [745, 222] width 13 height 13
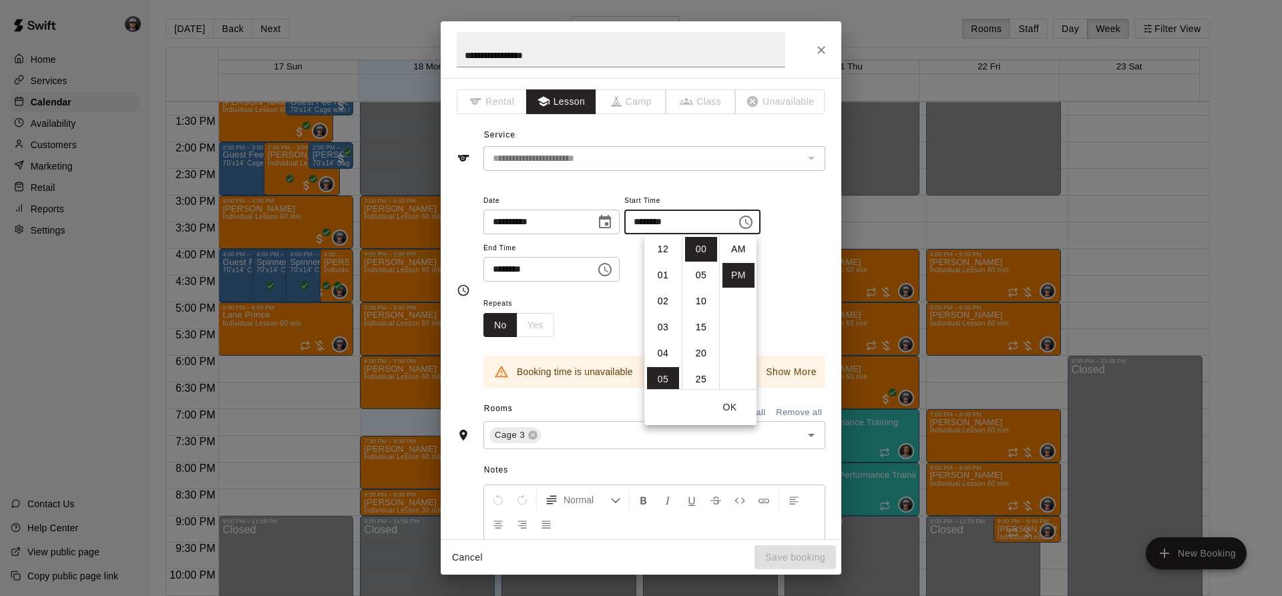
scroll to position [24, 0]
click at [666, 298] on li "07" at bounding box center [663, 301] width 32 height 25
type input "********"
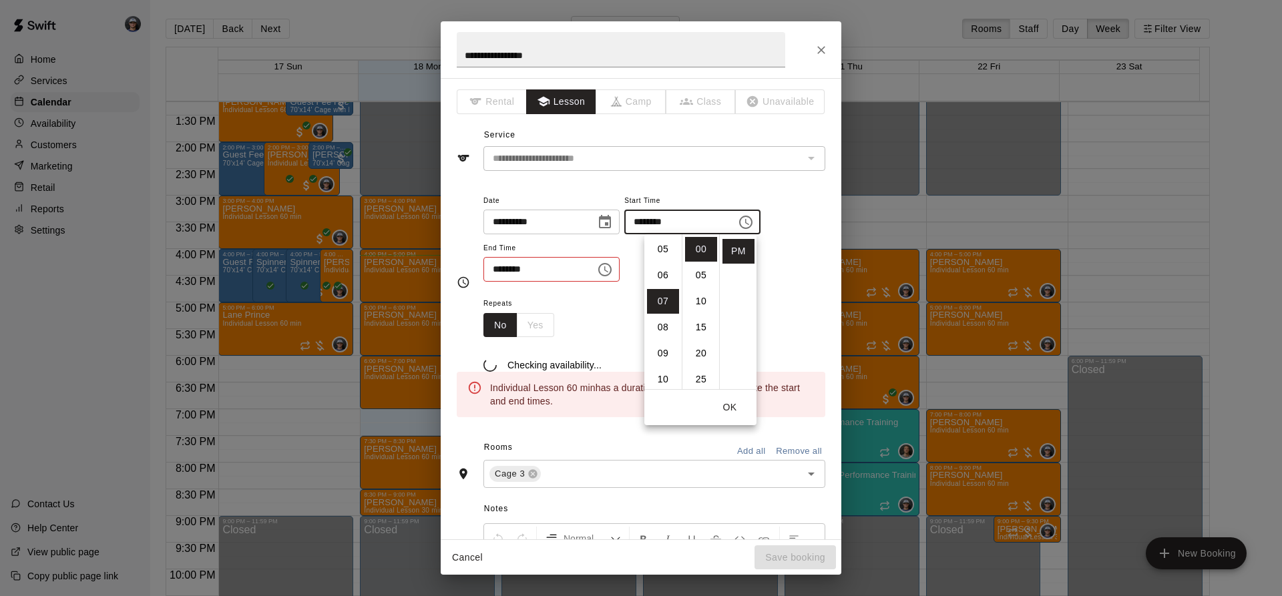
scroll to position [182, 0]
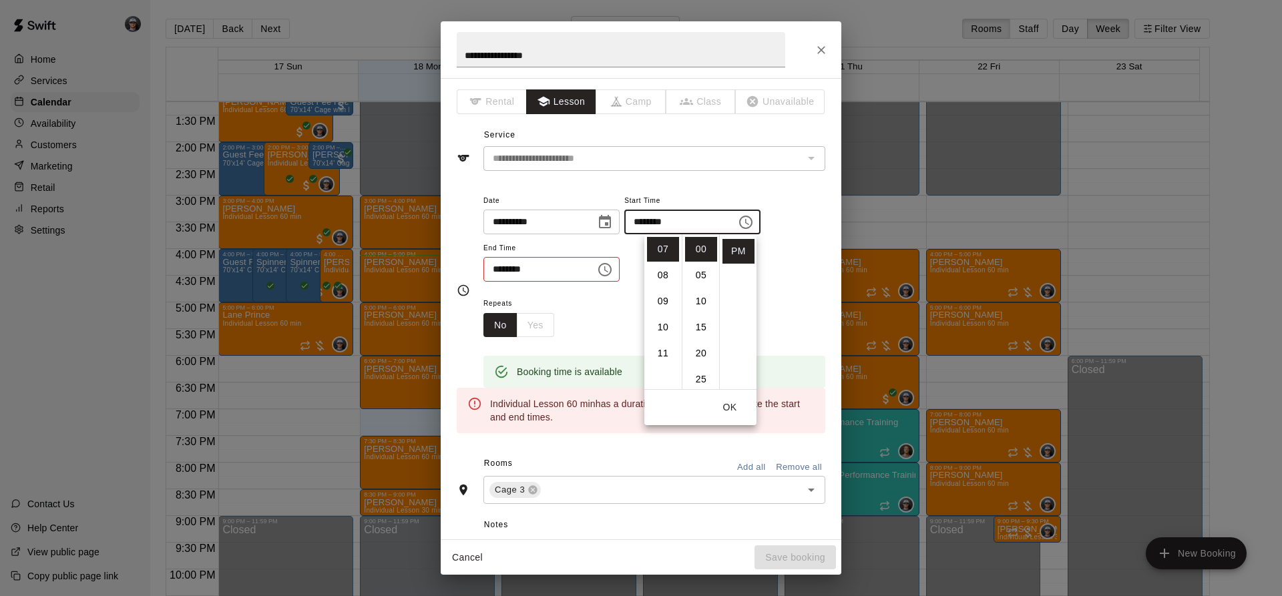
click at [613, 270] on icon "Choose time, selected time is 6:00 PM" at bounding box center [605, 270] width 16 height 16
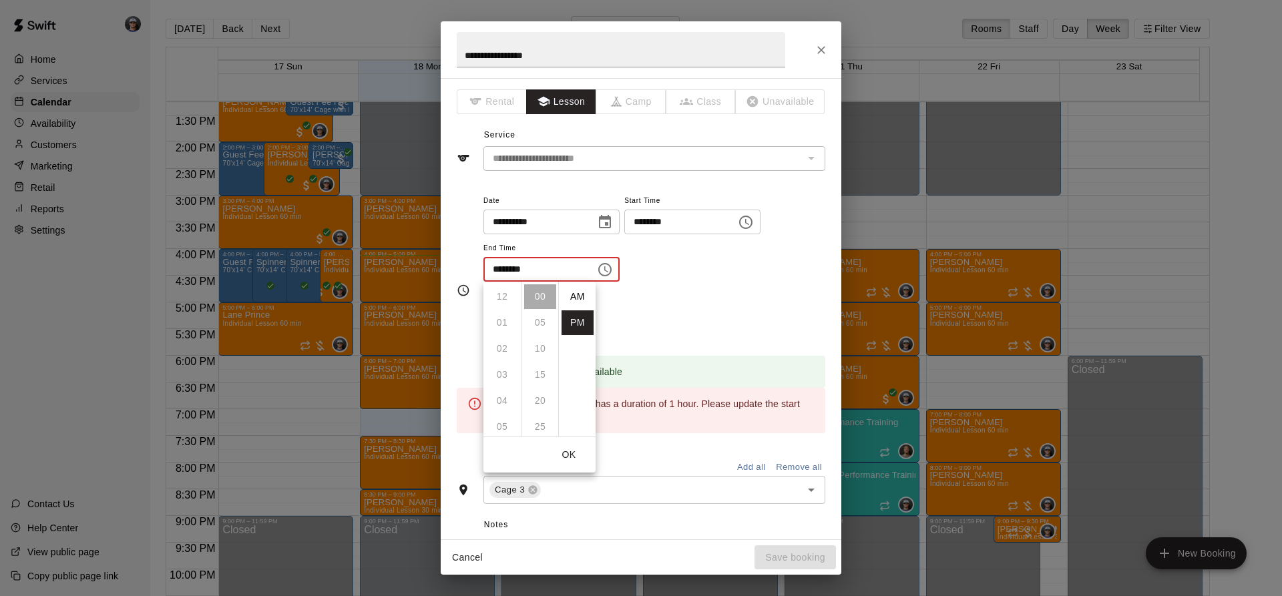
scroll to position [24, 0]
click at [507, 346] on li "08" at bounding box center [502, 349] width 32 height 25
type input "********"
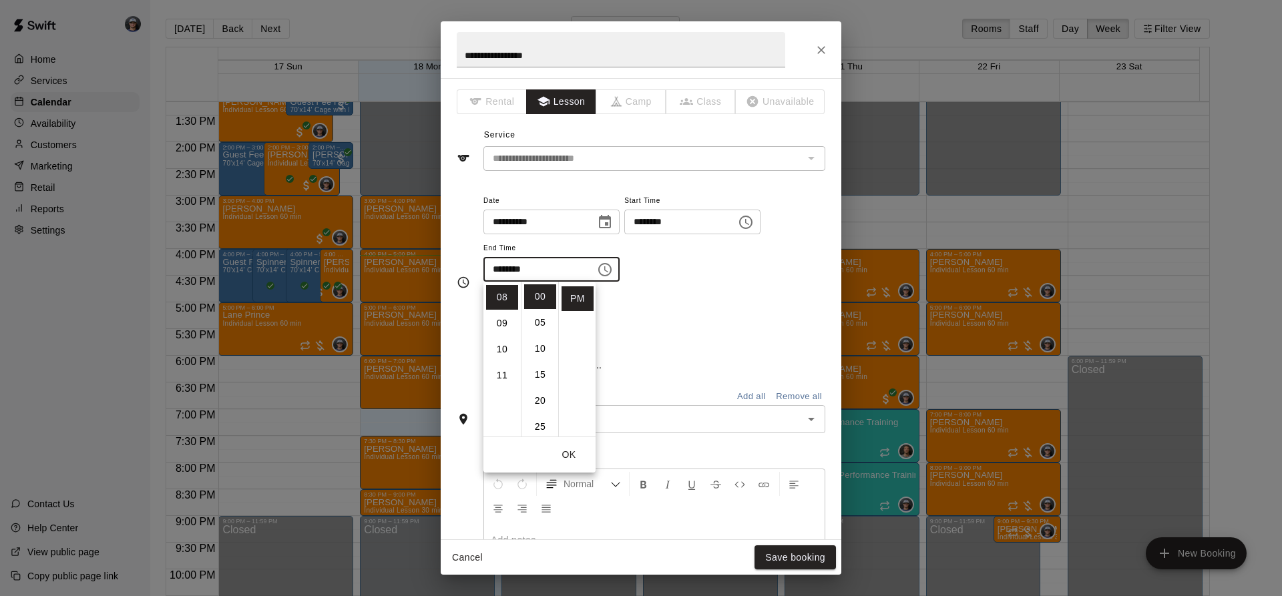
scroll to position [208, 0]
click at [809, 556] on button "Save booking" at bounding box center [795, 558] width 81 height 25
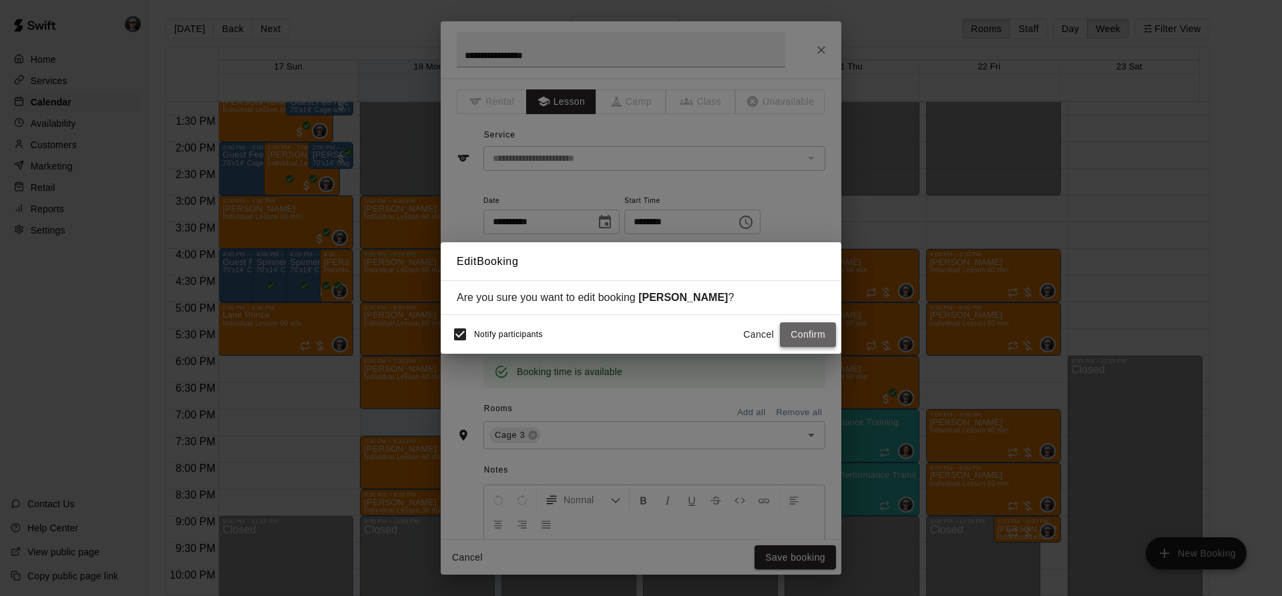
click at [809, 328] on button "Confirm" at bounding box center [808, 335] width 56 height 25
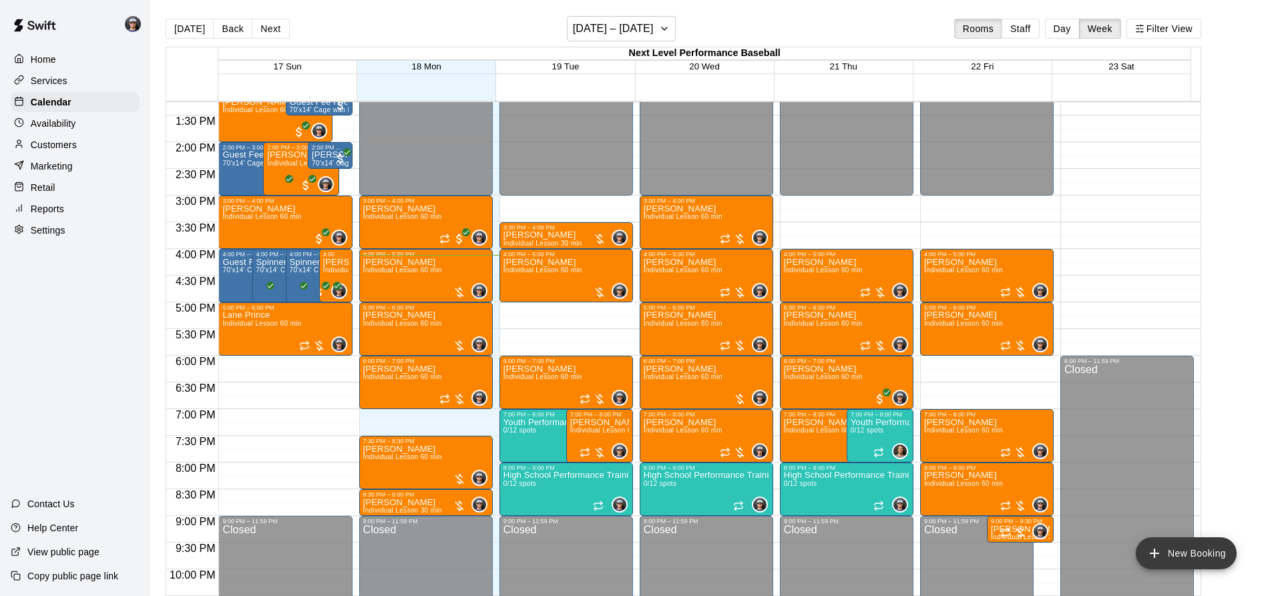
click at [1172, 564] on button "New Booking" at bounding box center [1186, 554] width 101 height 32
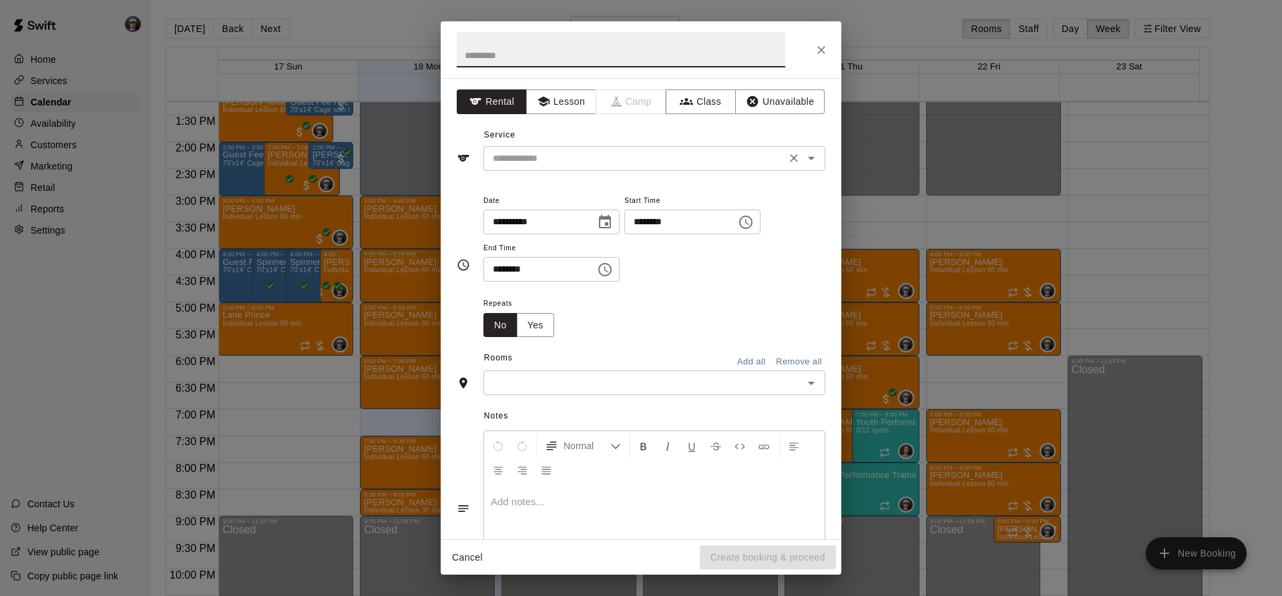
drag, startPoint x: 542, startPoint y: 105, endPoint x: 533, endPoint y: 164, distance: 59.4
click at [545, 116] on div "**********" at bounding box center [641, 308] width 401 height 461
click at [532, 167] on div "​" at bounding box center [654, 158] width 342 height 25
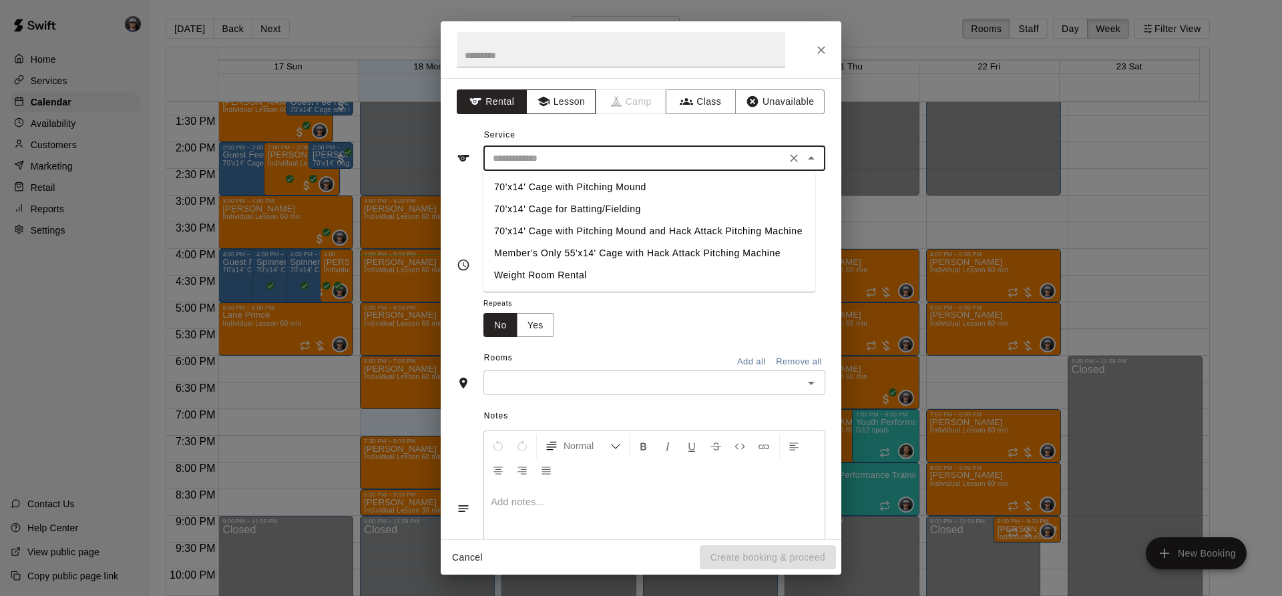
click at [582, 103] on button "Lesson" at bounding box center [561, 101] width 70 height 25
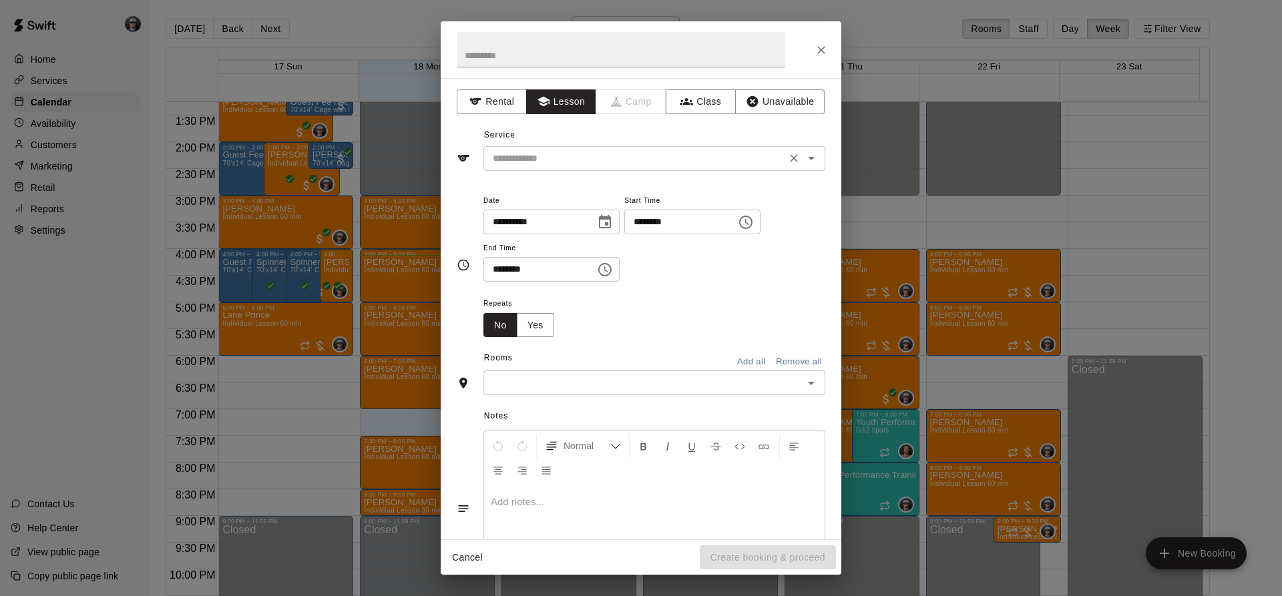
click at [551, 170] on div "​" at bounding box center [654, 158] width 342 height 25
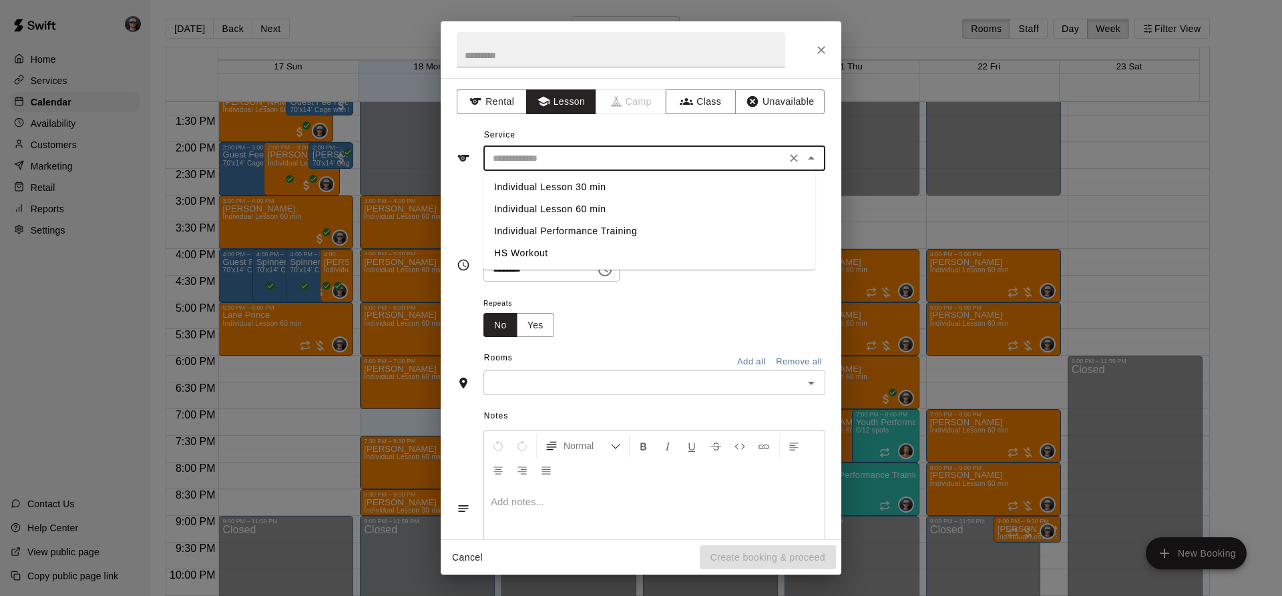
click at [550, 216] on li "Individual Lesson 60 min" at bounding box center [649, 209] width 332 height 22
type input "**********"
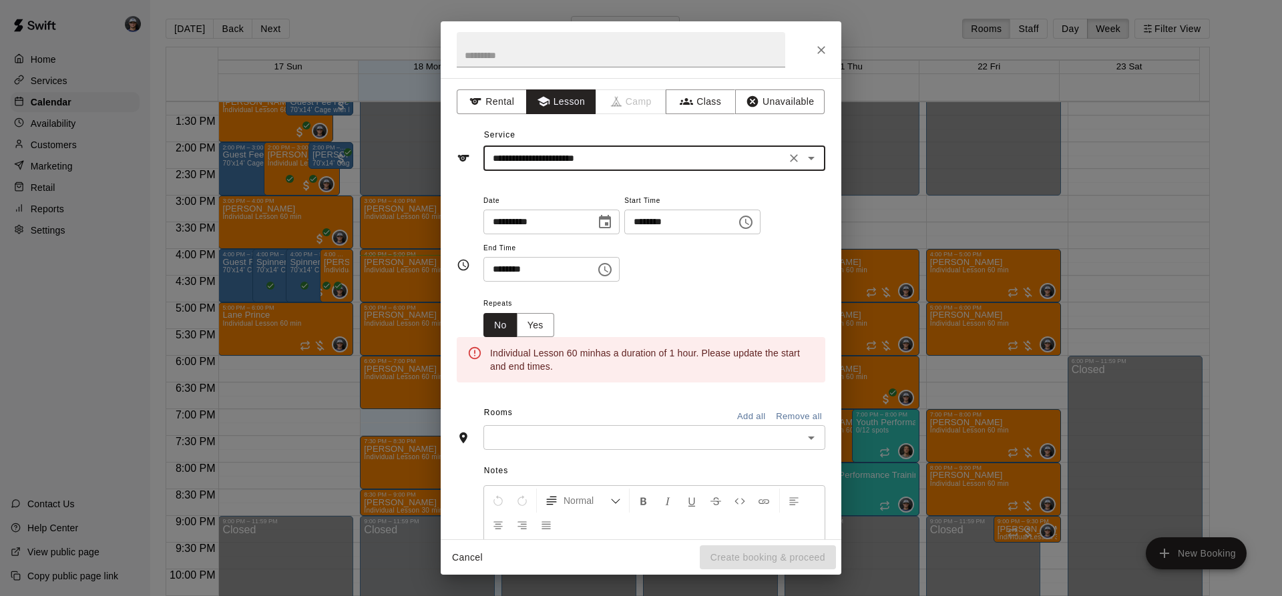
click at [613, 220] on icon "Choose date, selected date is Aug 18, 2025" at bounding box center [605, 222] width 16 height 16
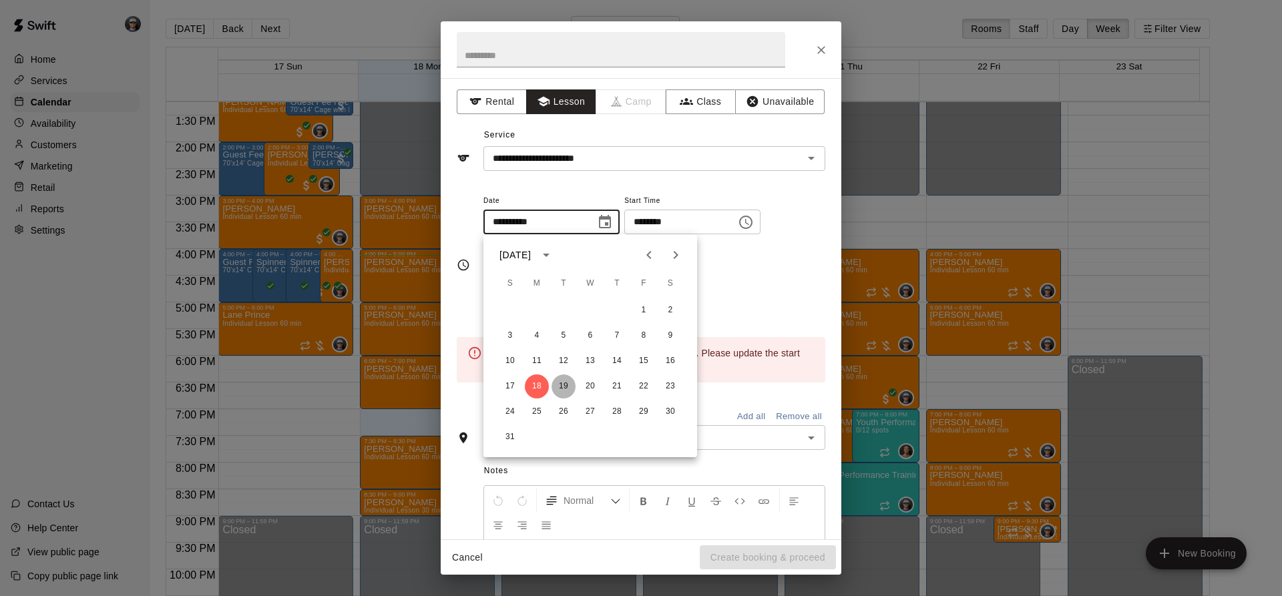
click at [566, 389] on button "19" at bounding box center [564, 387] width 24 height 24
type input "**********"
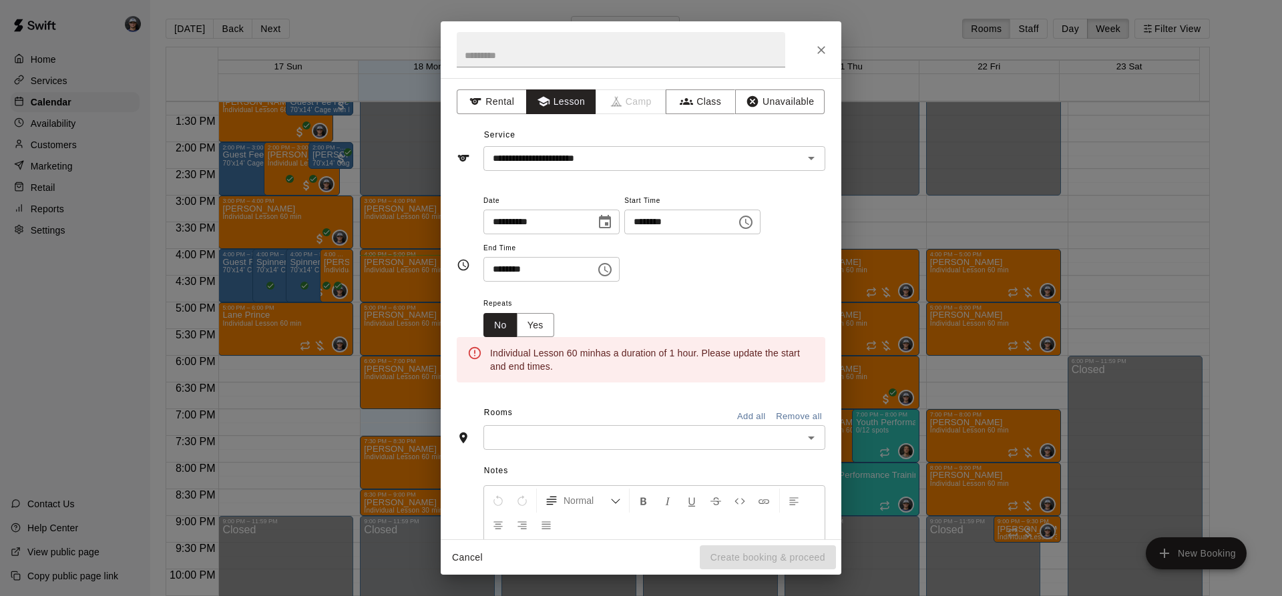
click at [759, 217] on button "Choose time, selected time is 4:00 PM" at bounding box center [746, 222] width 27 height 27
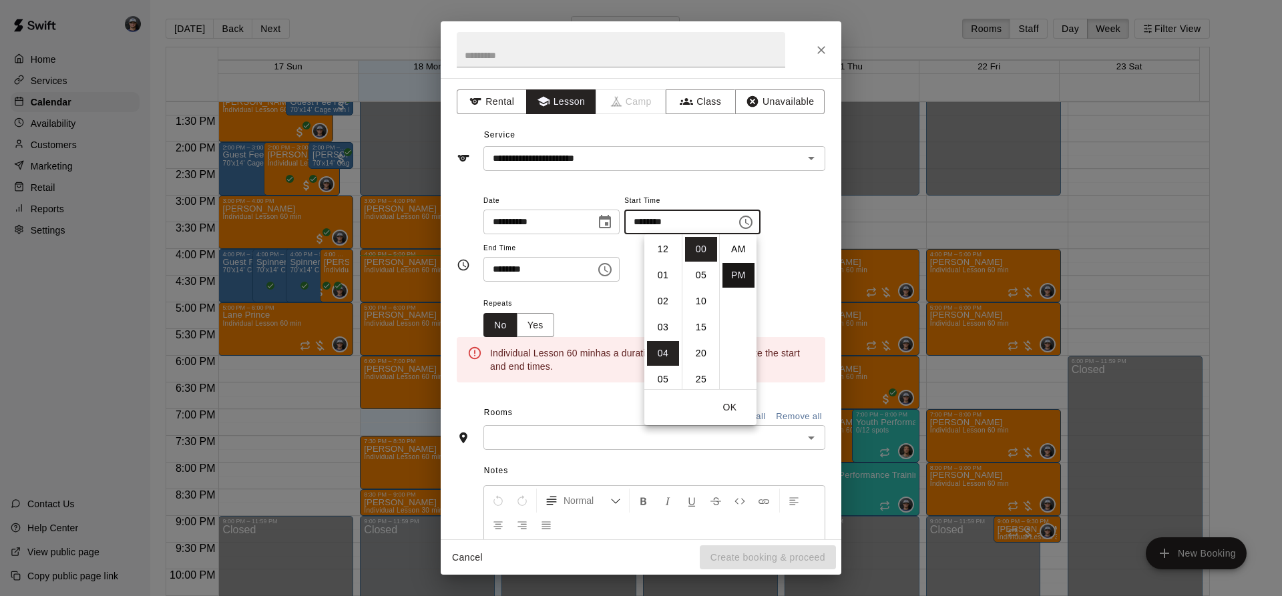
scroll to position [24, 0]
click at [663, 272] on li "05" at bounding box center [663, 275] width 32 height 25
type input "********"
click at [613, 274] on icon "Choose time, selected time is 4:30 PM" at bounding box center [605, 270] width 16 height 16
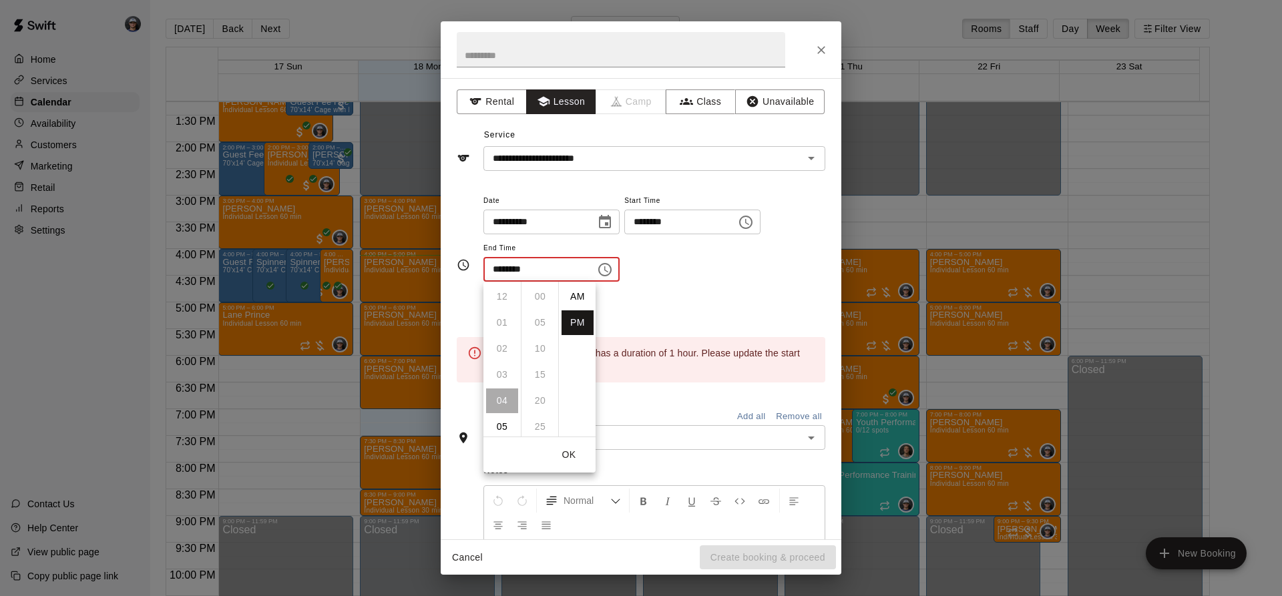
scroll to position [24, 0]
click at [496, 350] on li "06" at bounding box center [502, 349] width 32 height 25
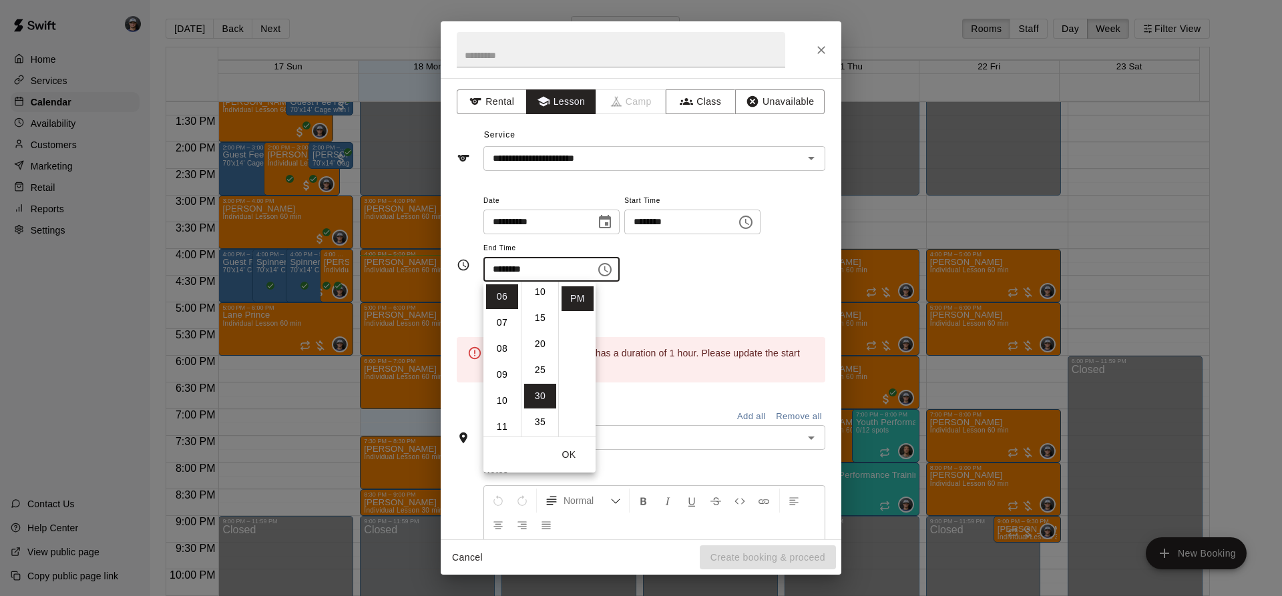
scroll to position [0, 0]
drag, startPoint x: 546, startPoint y: 298, endPoint x: 581, endPoint y: 286, distance: 37.4
click at [546, 298] on li "00" at bounding box center [540, 296] width 32 height 25
type input "********"
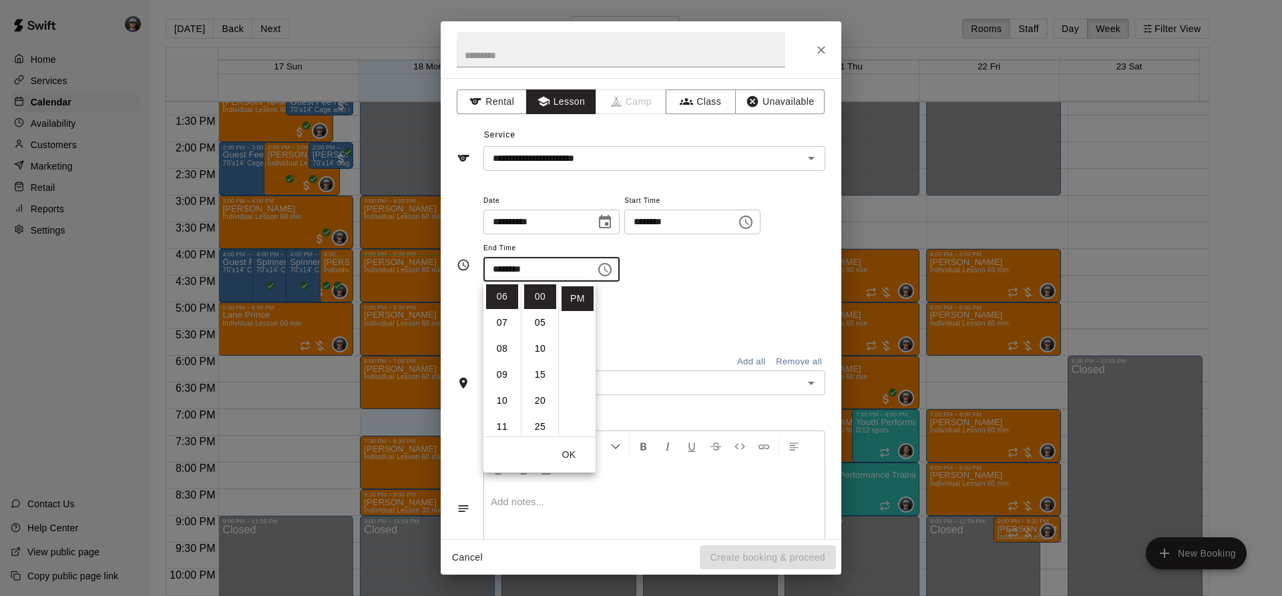
click at [662, 282] on div "**********" at bounding box center [654, 243] width 342 height 103
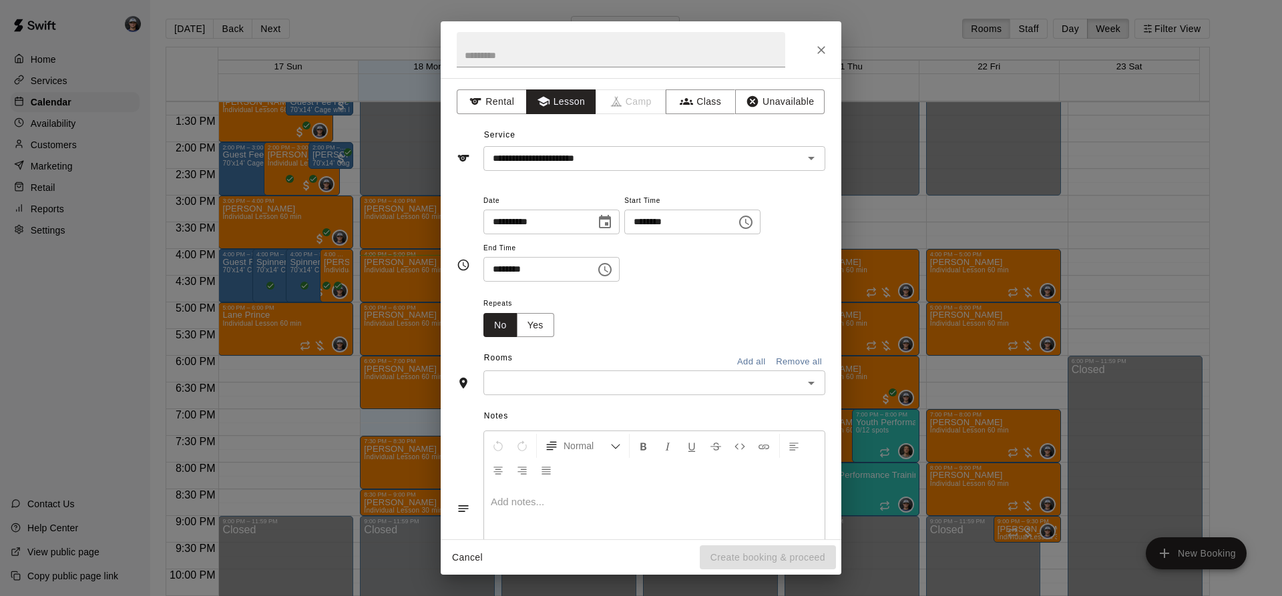
click at [631, 375] on div "​" at bounding box center [654, 383] width 342 height 25
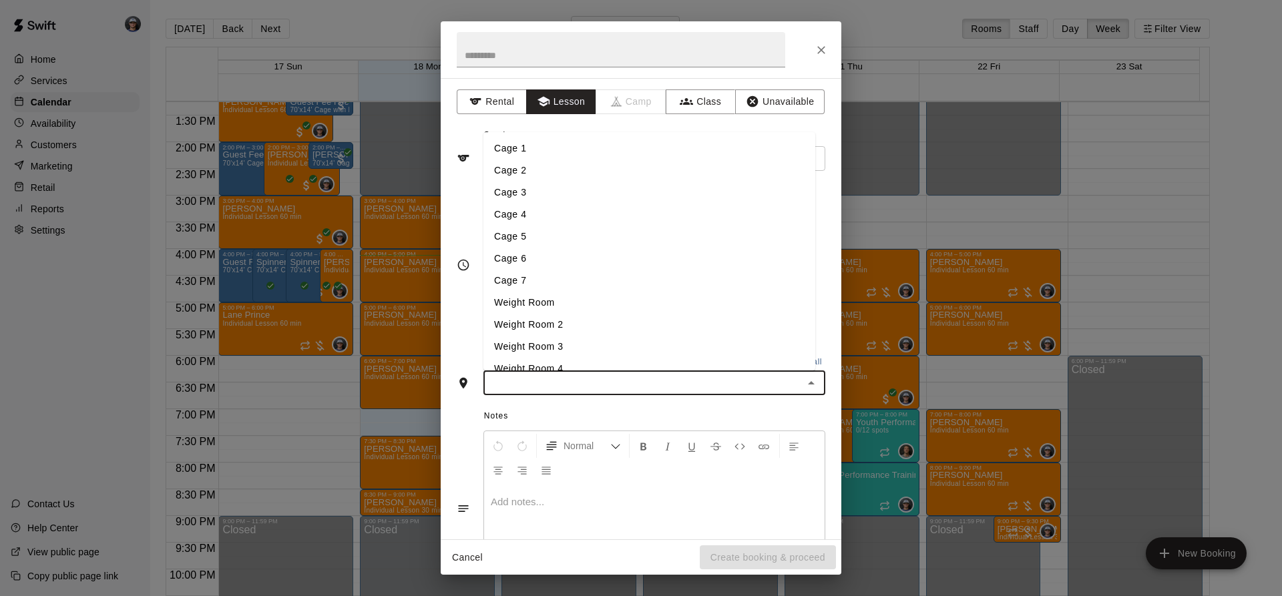
click at [578, 198] on li "Cage 3" at bounding box center [649, 193] width 332 height 22
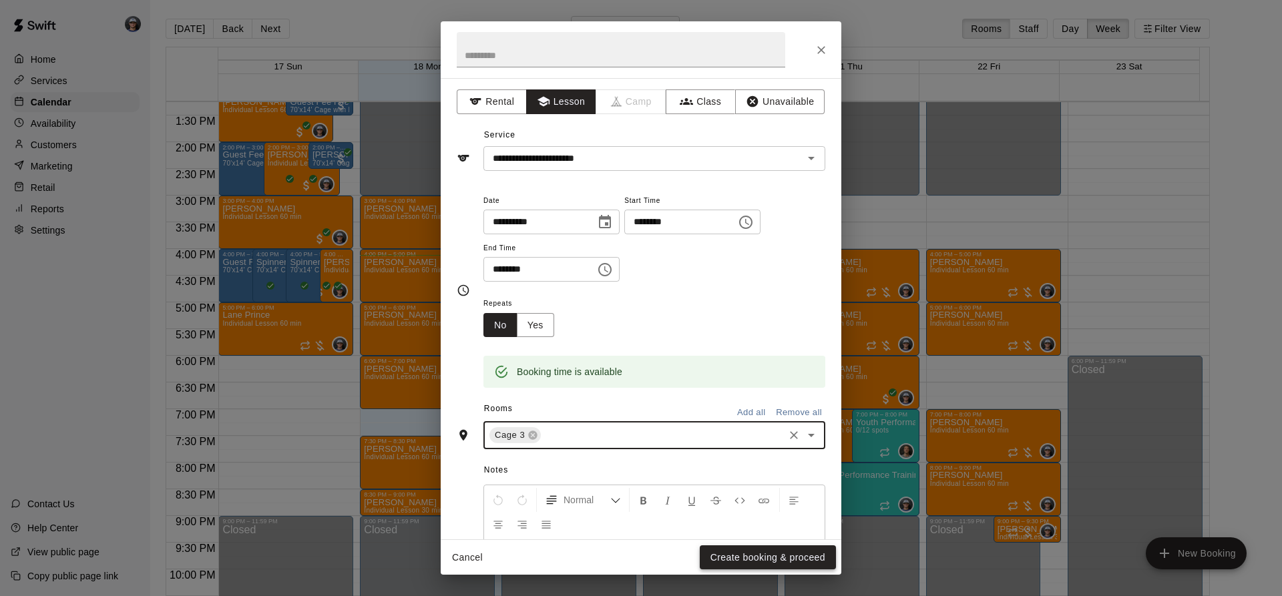
click at [762, 555] on button "Create booking & proceed" at bounding box center [768, 558] width 136 height 25
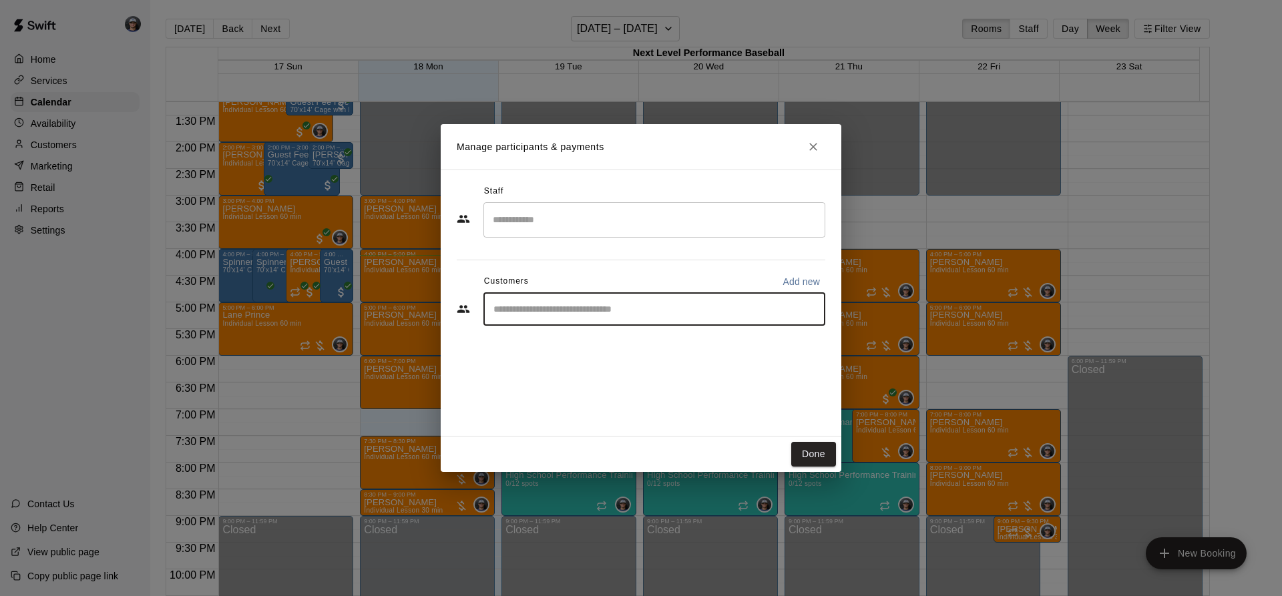
click at [596, 310] on input "Start typing to search customers..." at bounding box center [654, 308] width 330 height 13
type input "*****"
click at [575, 371] on div "Staff ​ Customers Add new ***** ​" at bounding box center [641, 303] width 401 height 267
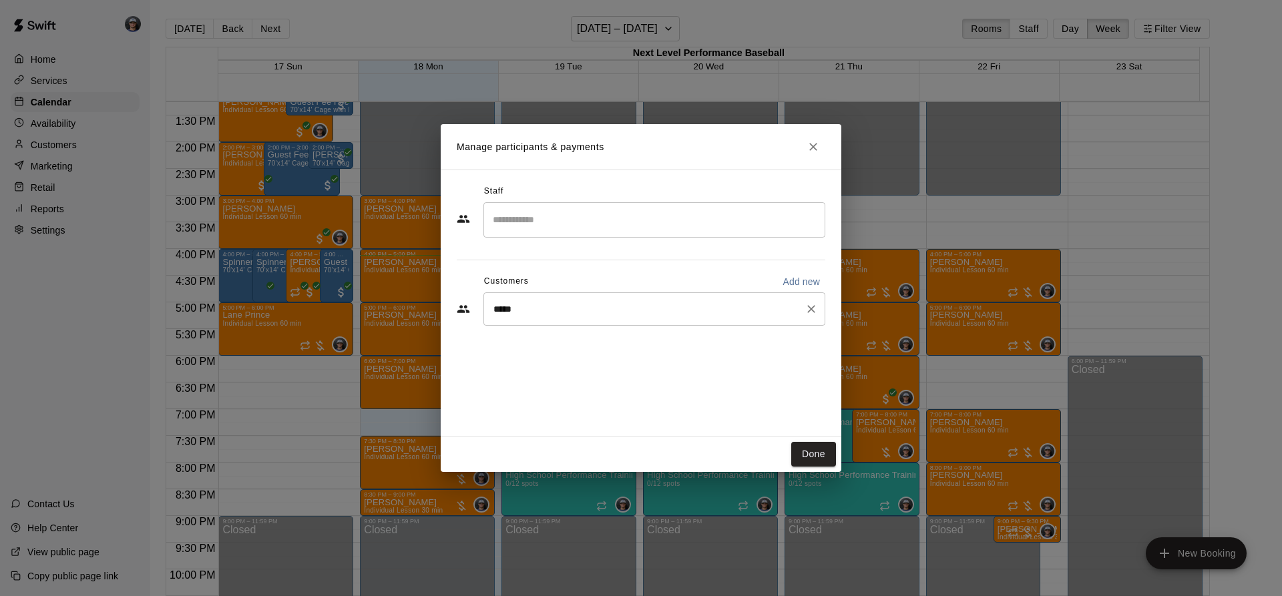
click at [596, 309] on input "*****" at bounding box center [644, 308] width 310 height 13
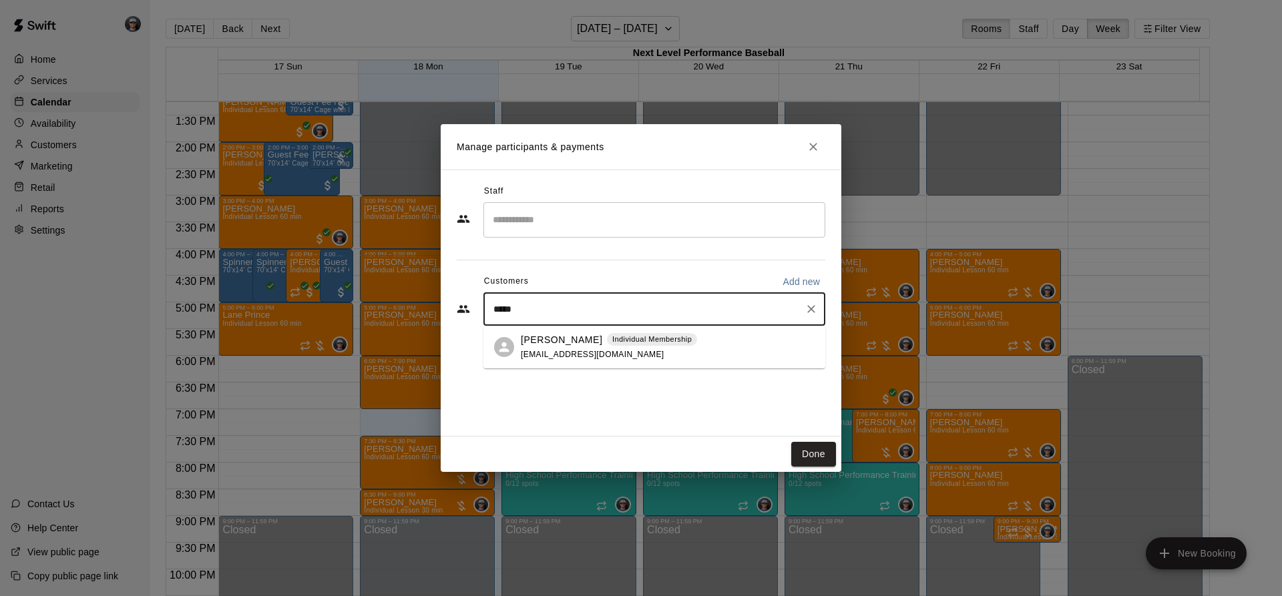
click at [580, 337] on p "[PERSON_NAME]" at bounding box center [561, 340] width 81 height 14
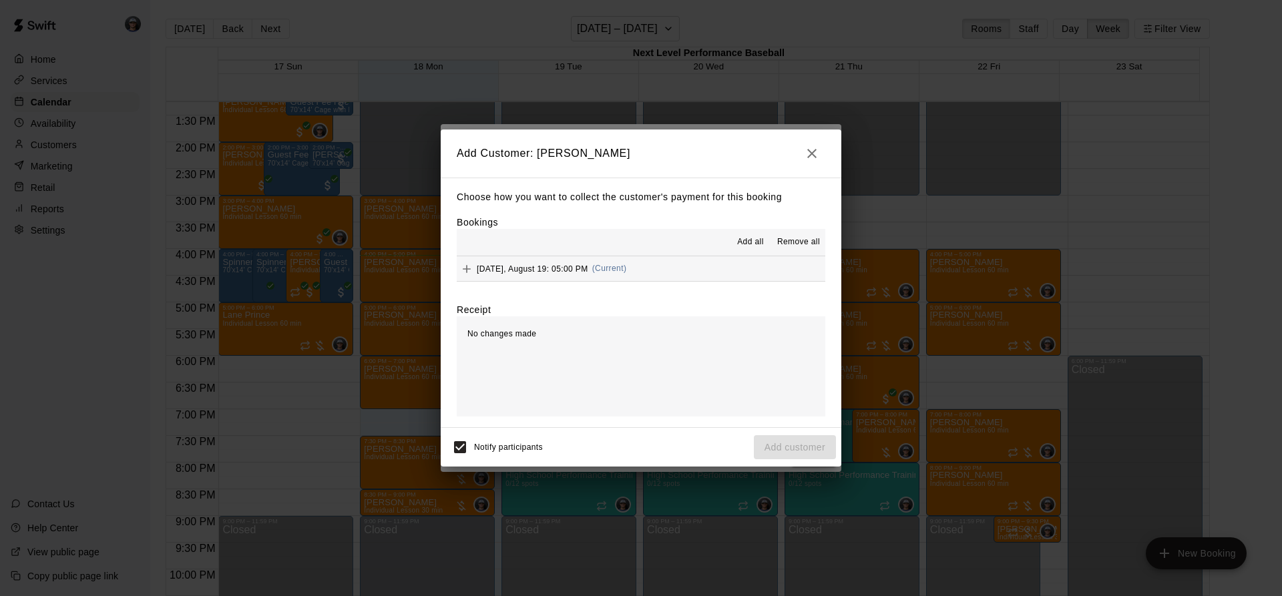
click at [751, 239] on span "Add all" at bounding box center [750, 242] width 27 height 13
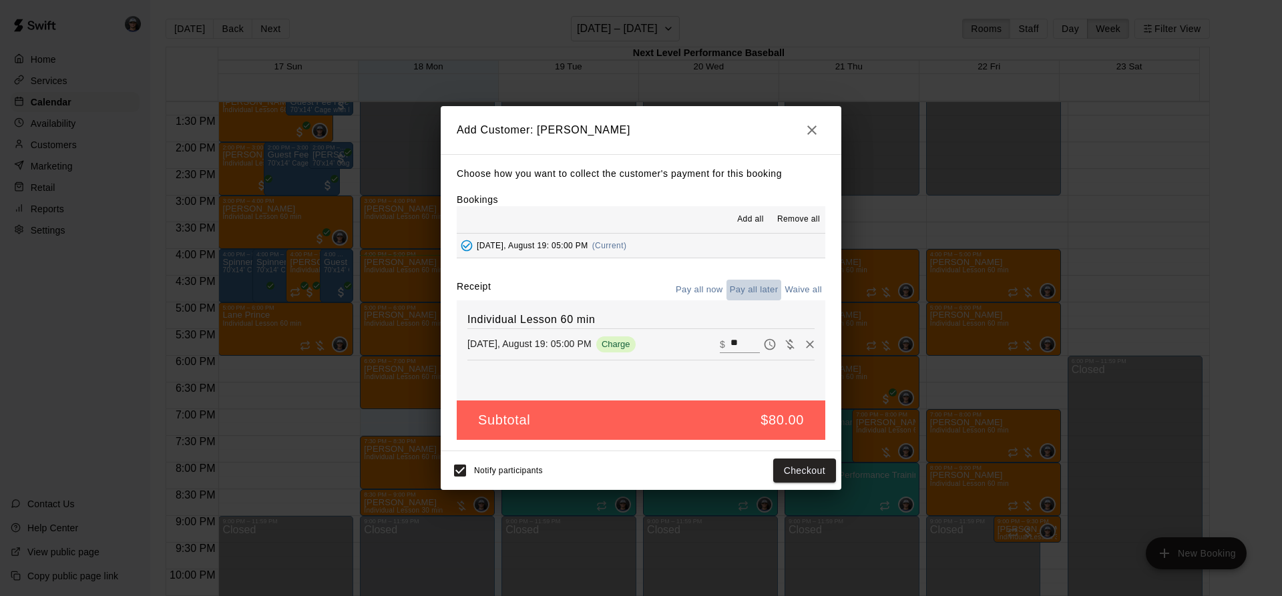
click at [751, 292] on button "Pay all later" at bounding box center [753, 290] width 55 height 21
click at [809, 475] on button "Add customer" at bounding box center [795, 471] width 82 height 25
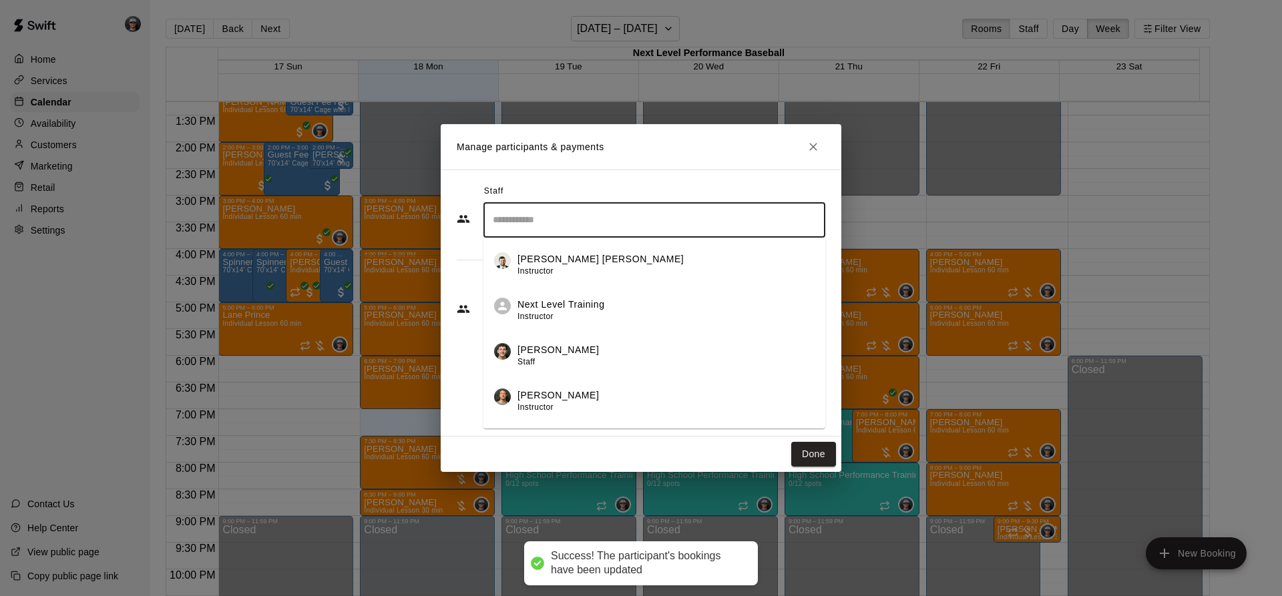
drag, startPoint x: 540, startPoint y: 224, endPoint x: 547, endPoint y: 248, distance: 25.8
click at [539, 224] on input "Search staff" at bounding box center [654, 219] width 330 height 23
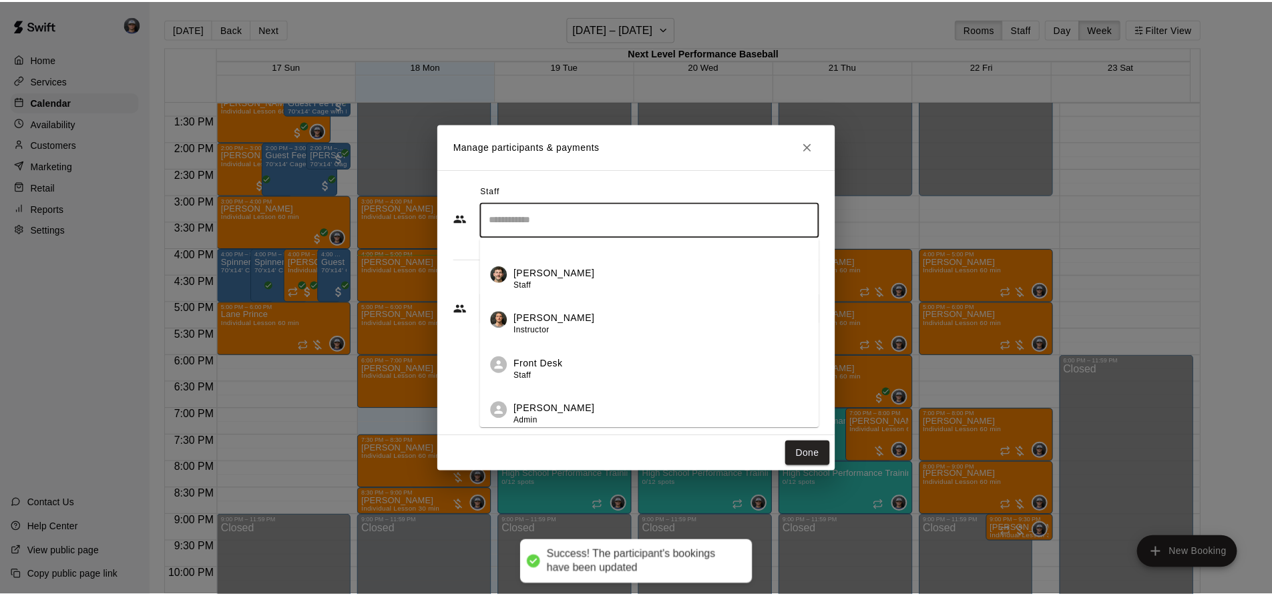
scroll to position [172, 0]
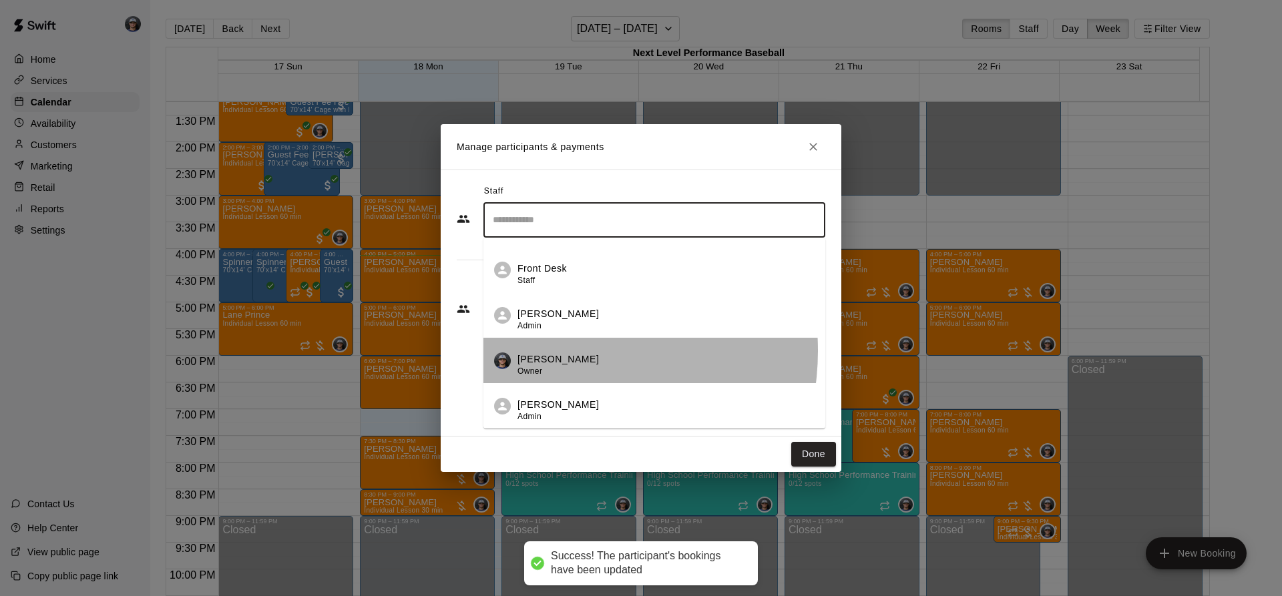
click at [562, 351] on li "[PERSON_NAME] Owner" at bounding box center [654, 360] width 342 height 45
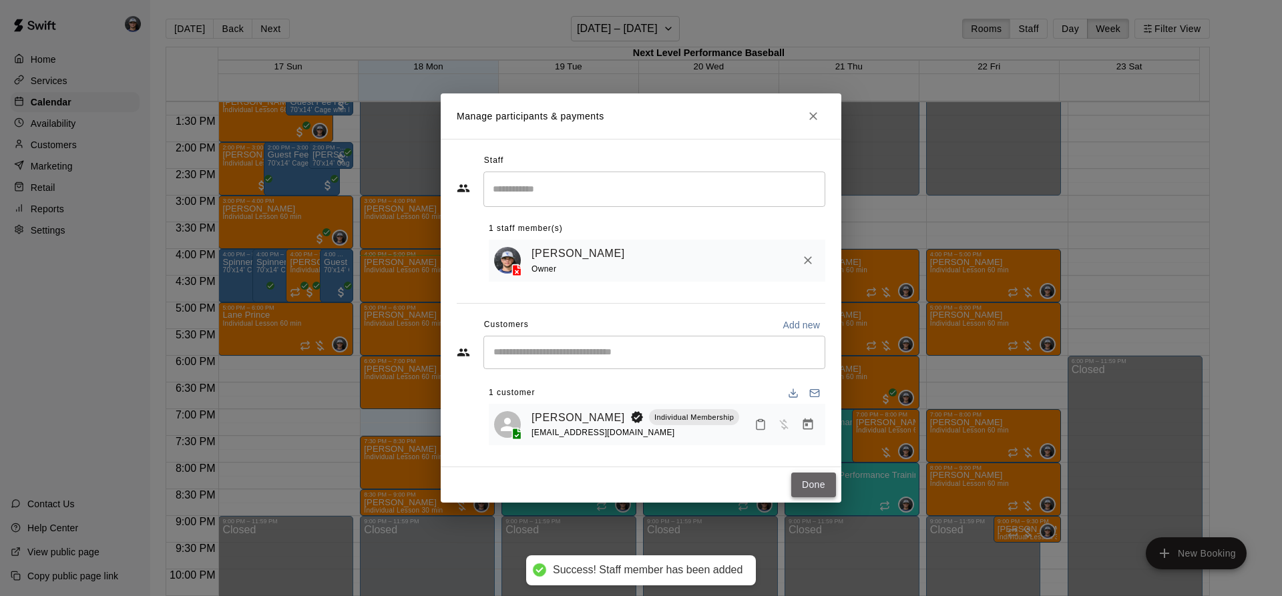
click at [819, 480] on button "Done" at bounding box center [813, 485] width 45 height 25
